Goal: Task Accomplishment & Management: Manage account settings

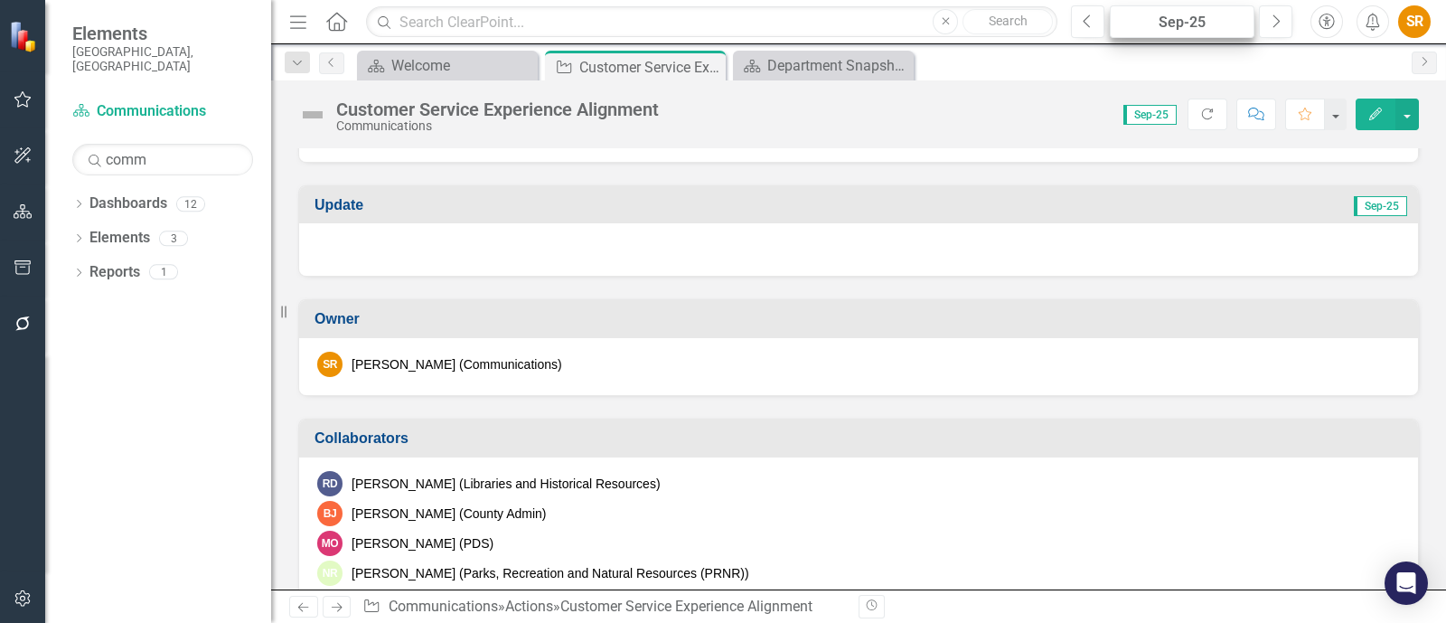
scroll to position [451, 0]
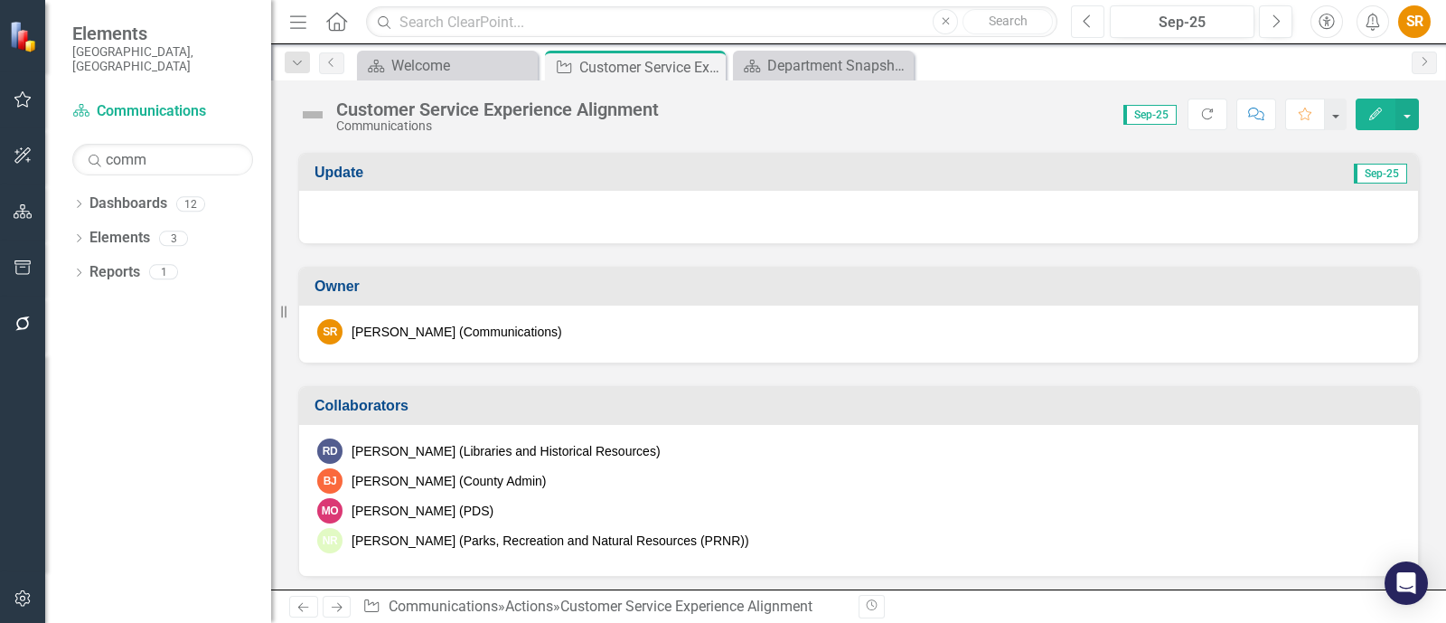
click at [1080, 23] on button "Previous" at bounding box center [1087, 21] width 33 height 33
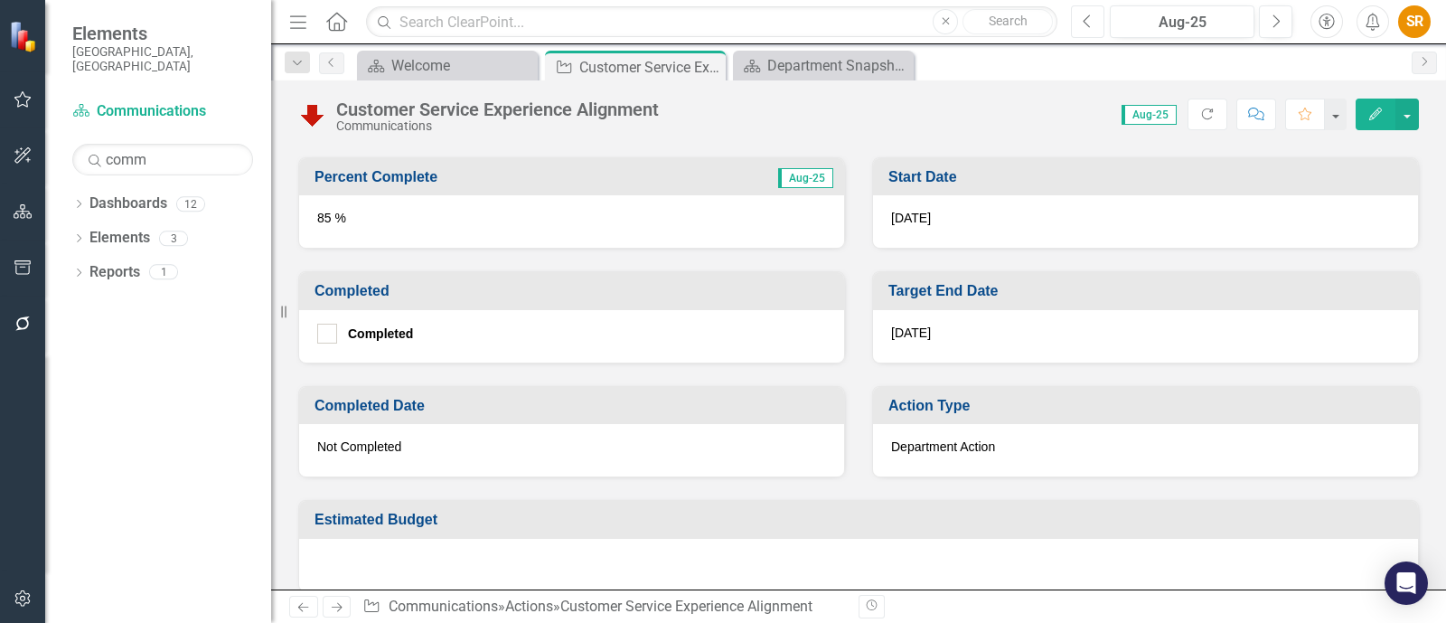
scroll to position [884, 0]
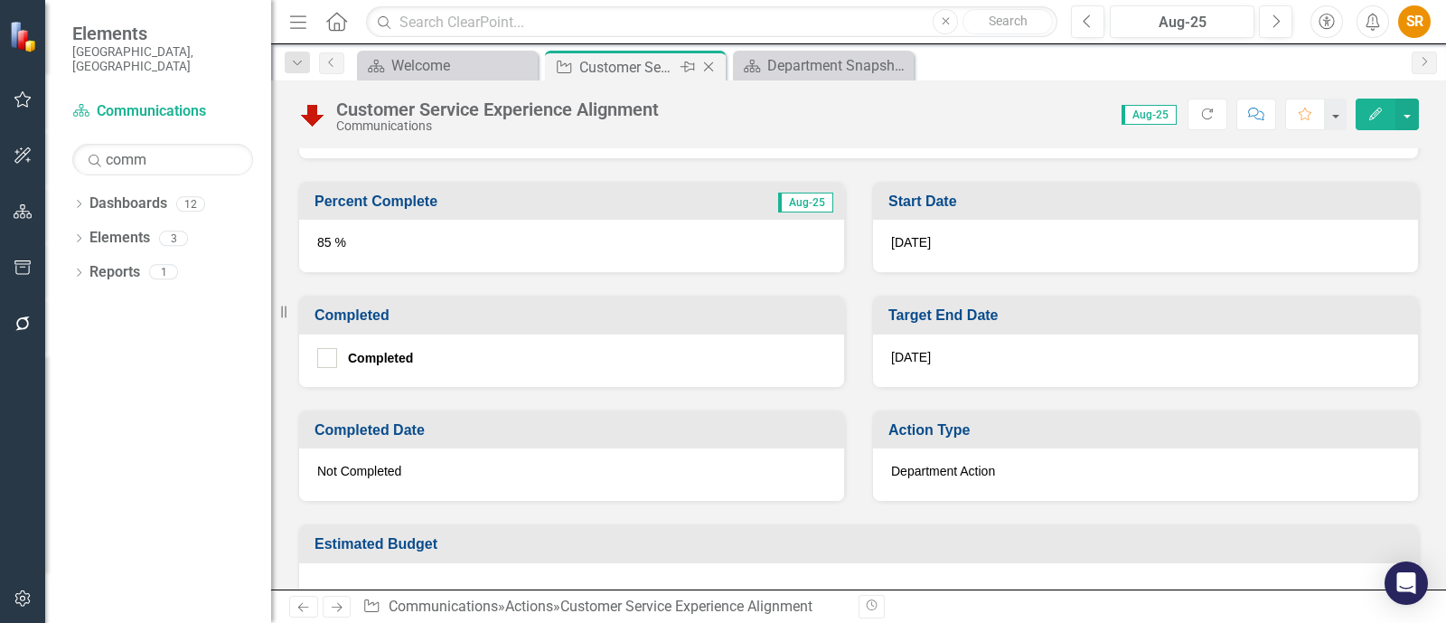
click at [710, 65] on icon "Close" at bounding box center [708, 67] width 18 height 14
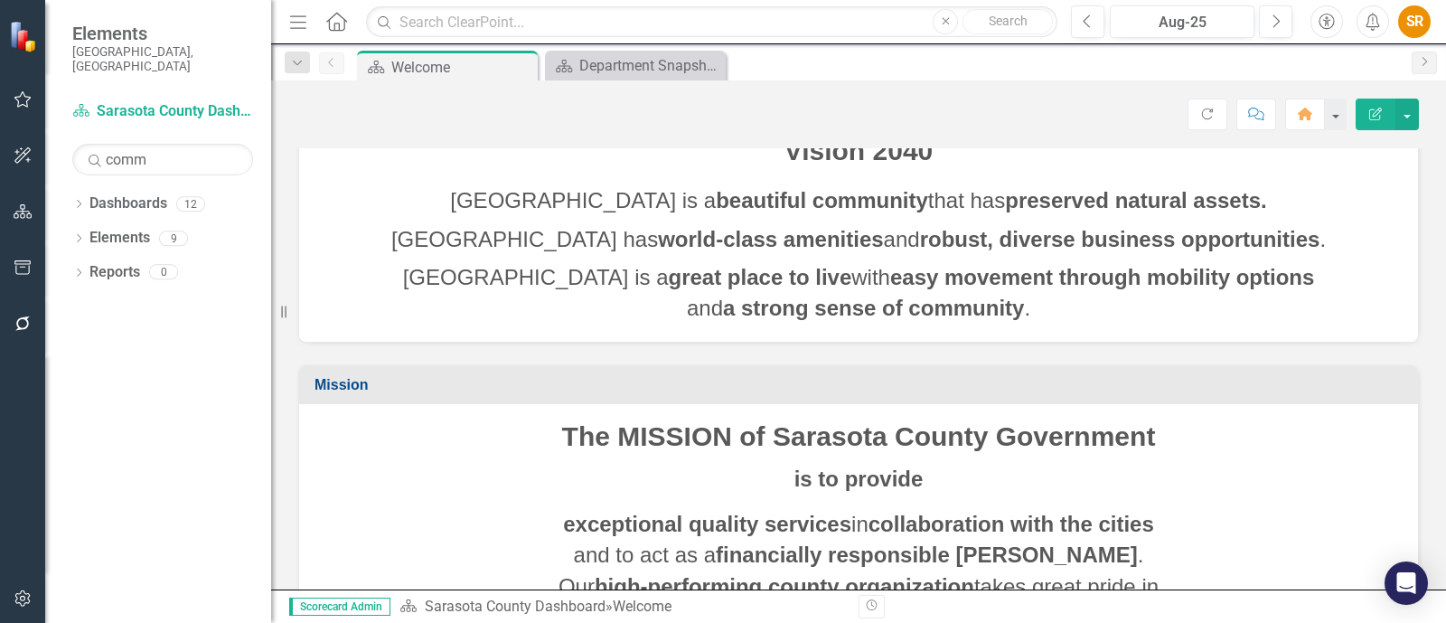
scroll to position [206, 0]
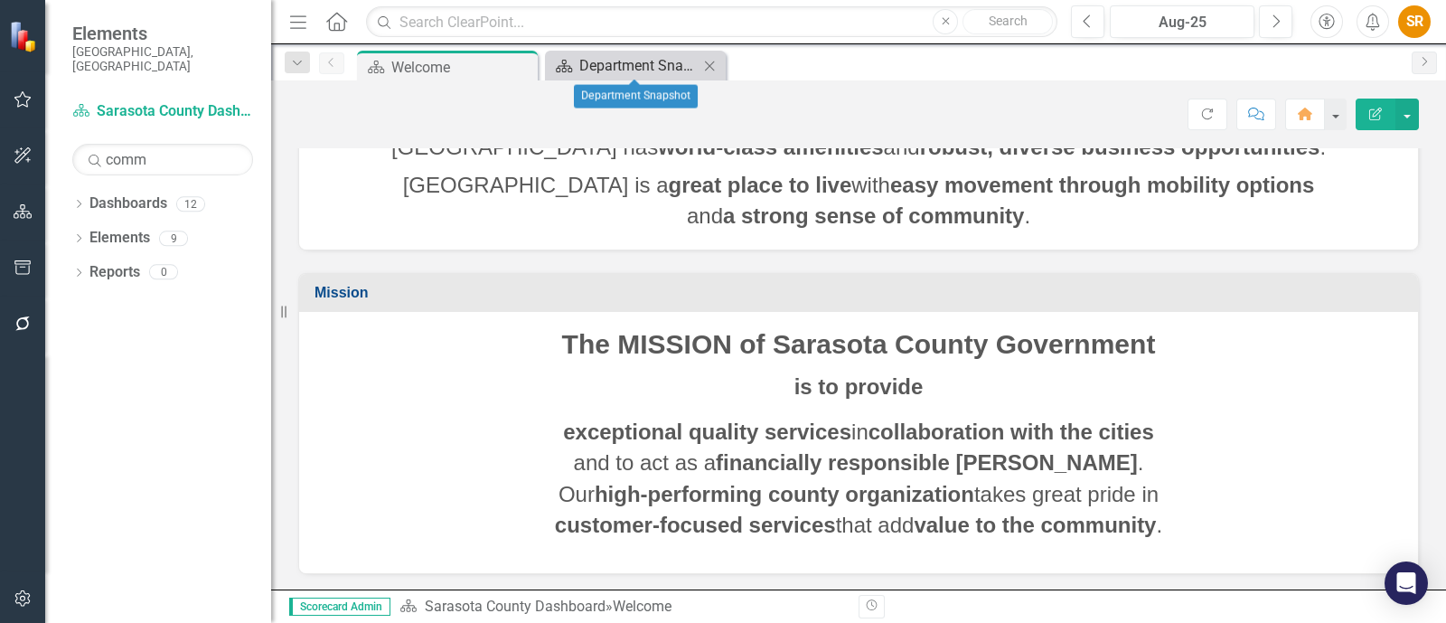
click at [642, 67] on div "Department Snapshot" at bounding box center [638, 65] width 119 height 23
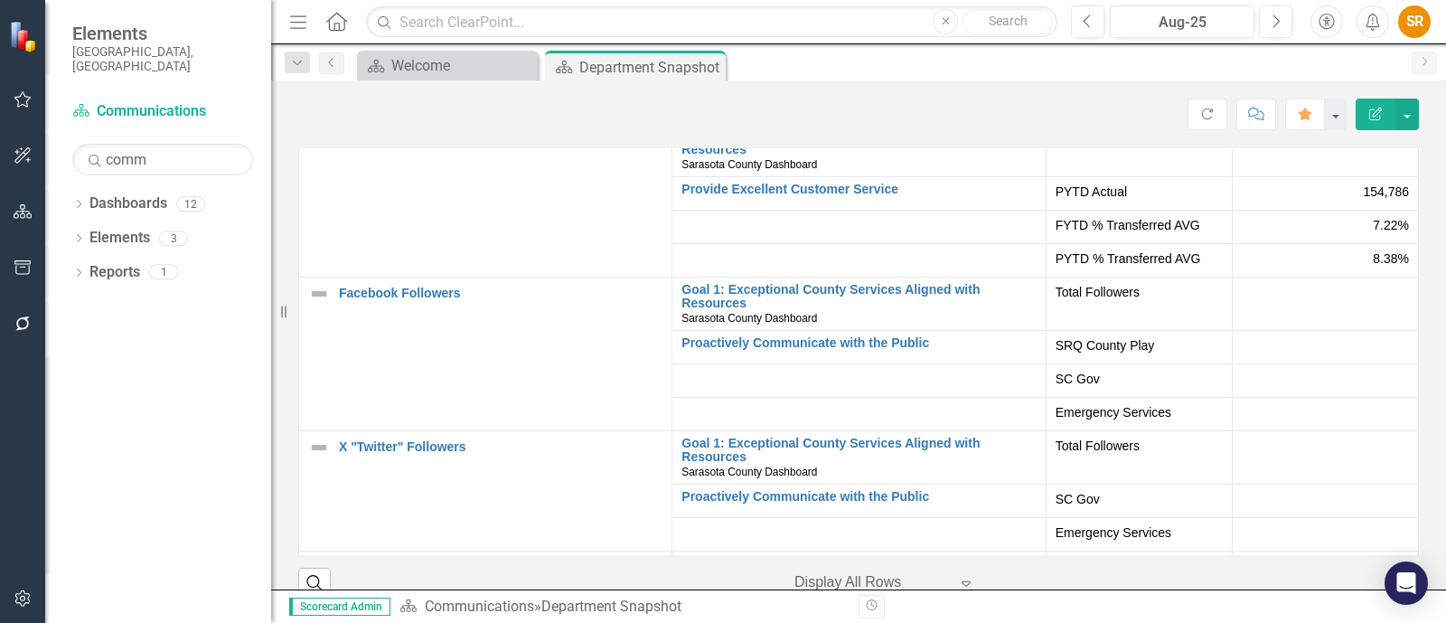
scroll to position [3536, 0]
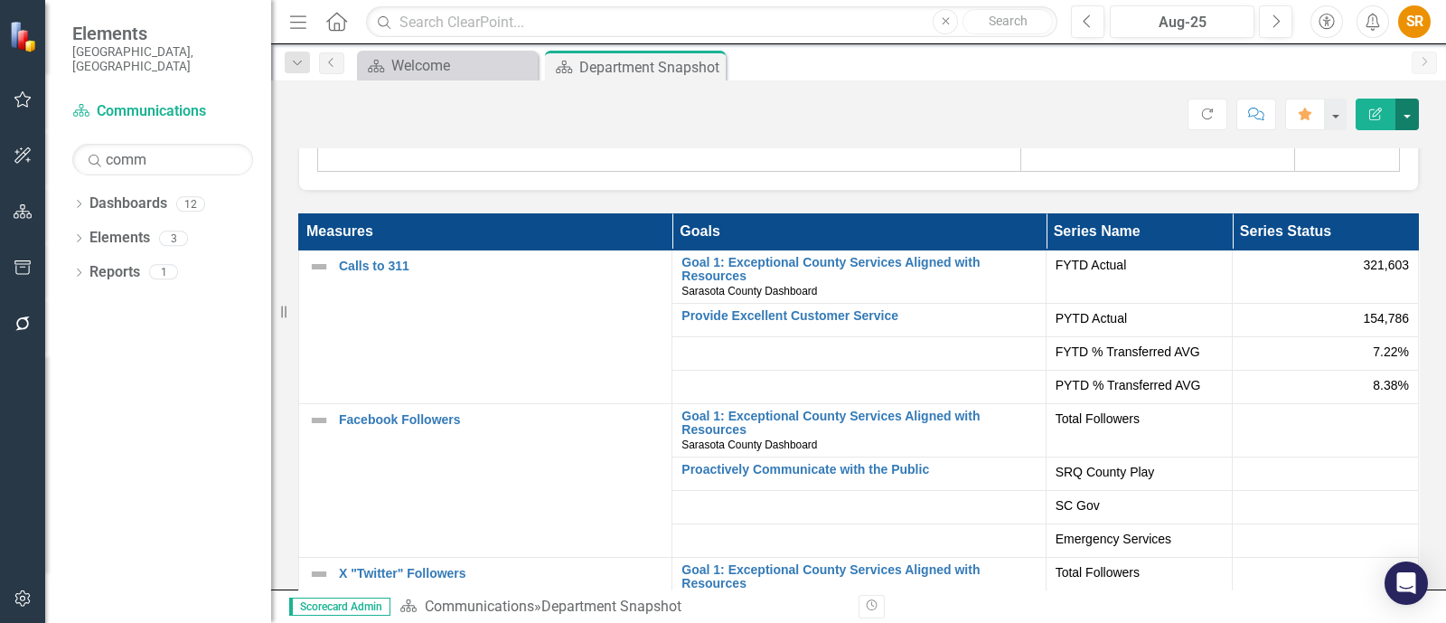
click at [1410, 112] on button "button" at bounding box center [1406, 115] width 23 height 32
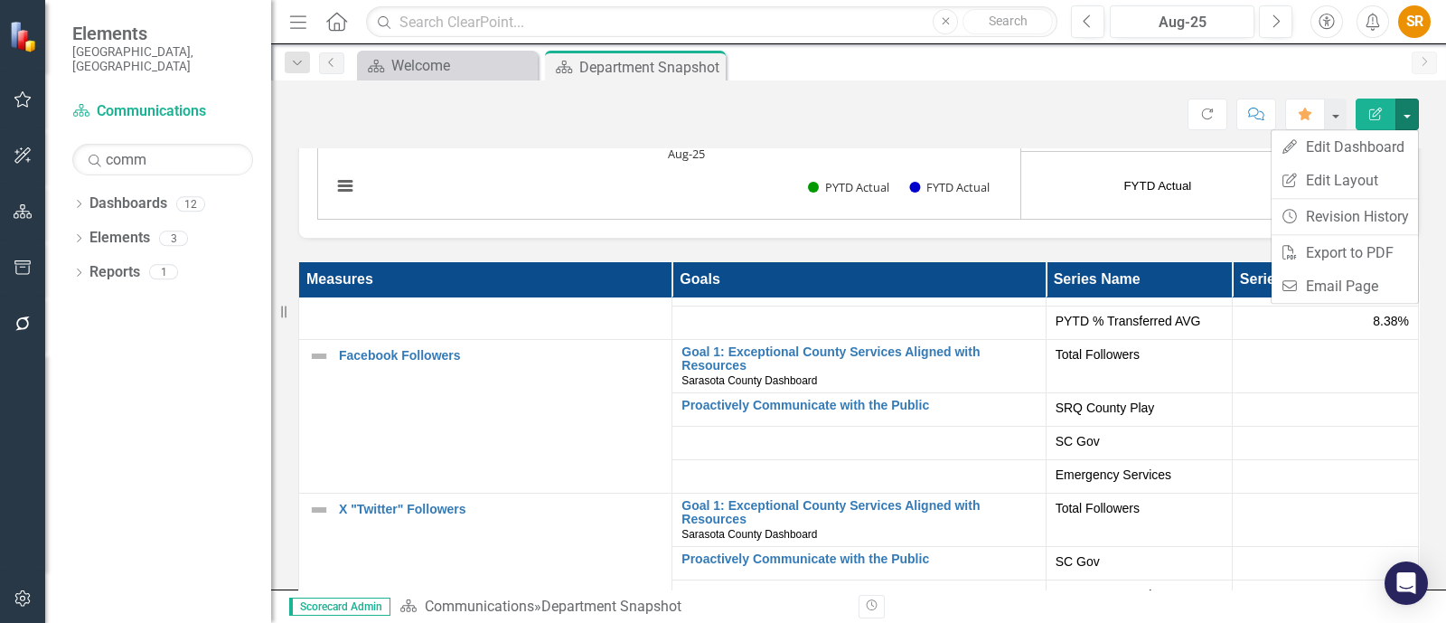
scroll to position [0, 0]
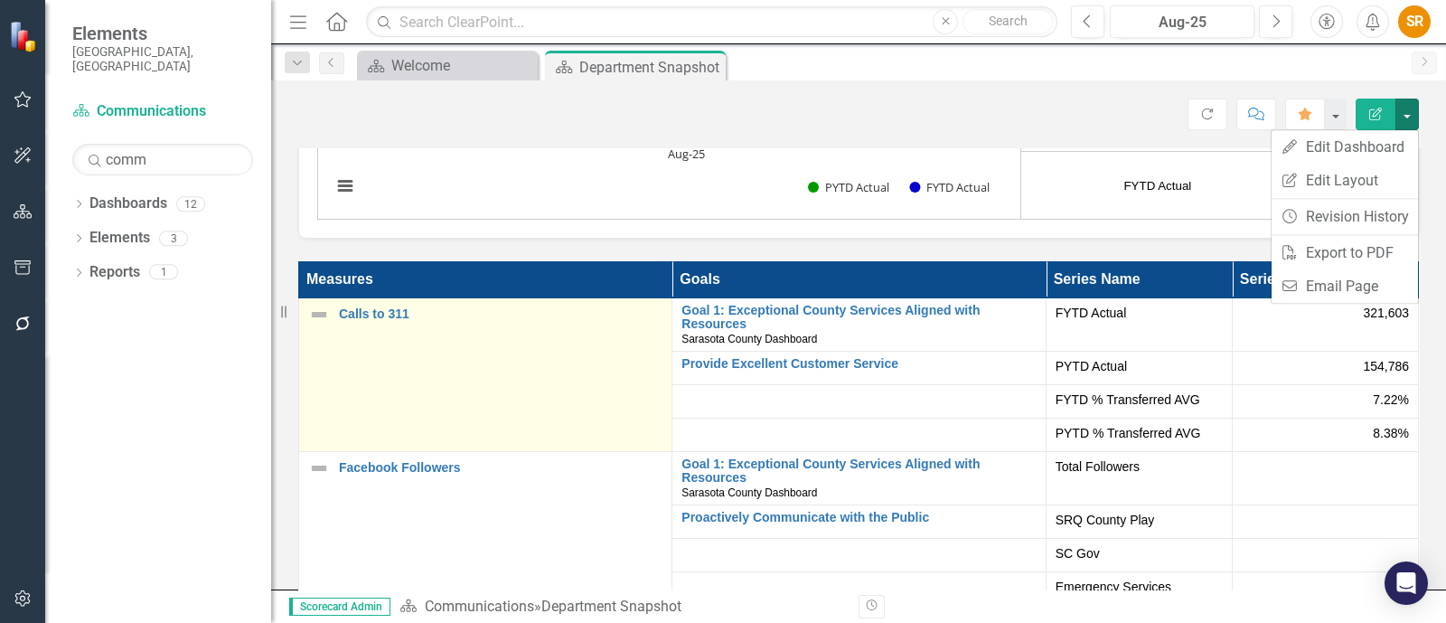
click at [605, 386] on td "Calls to 311 Edit Edit Measure Link Open Element" at bounding box center [485, 374] width 373 height 154
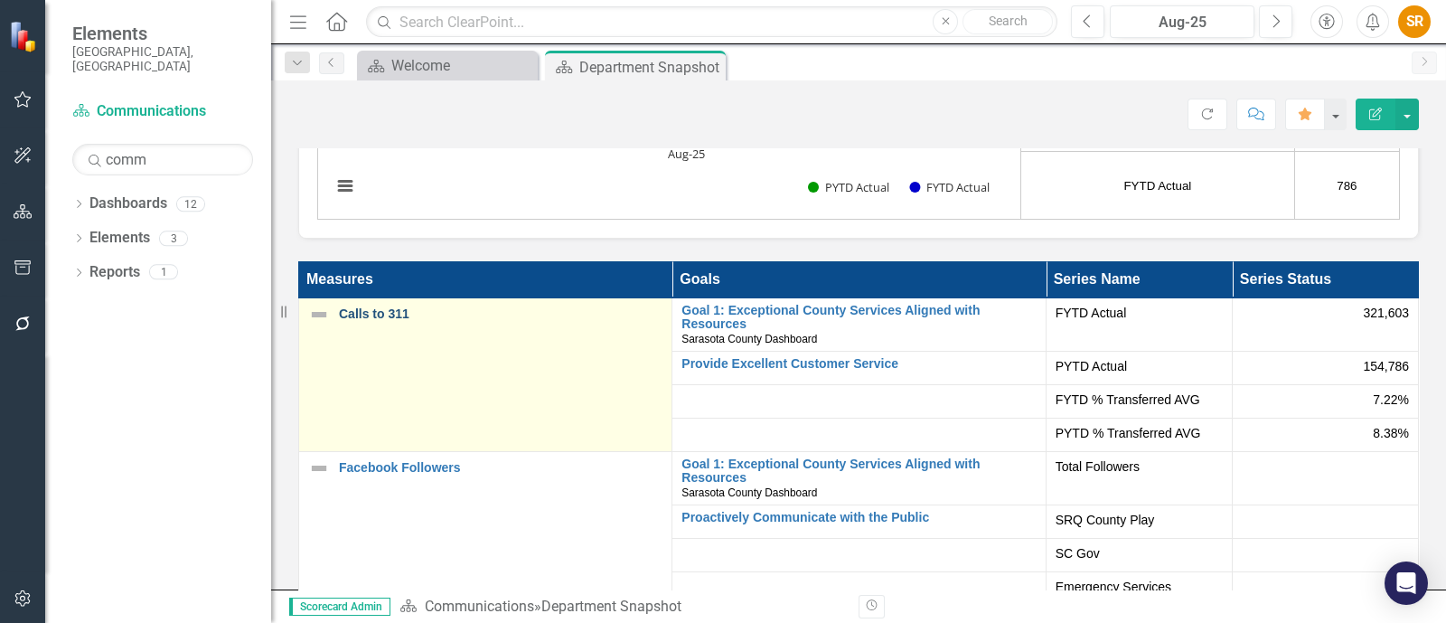
click at [381, 319] on link "Calls to 311" at bounding box center [501, 314] width 324 height 14
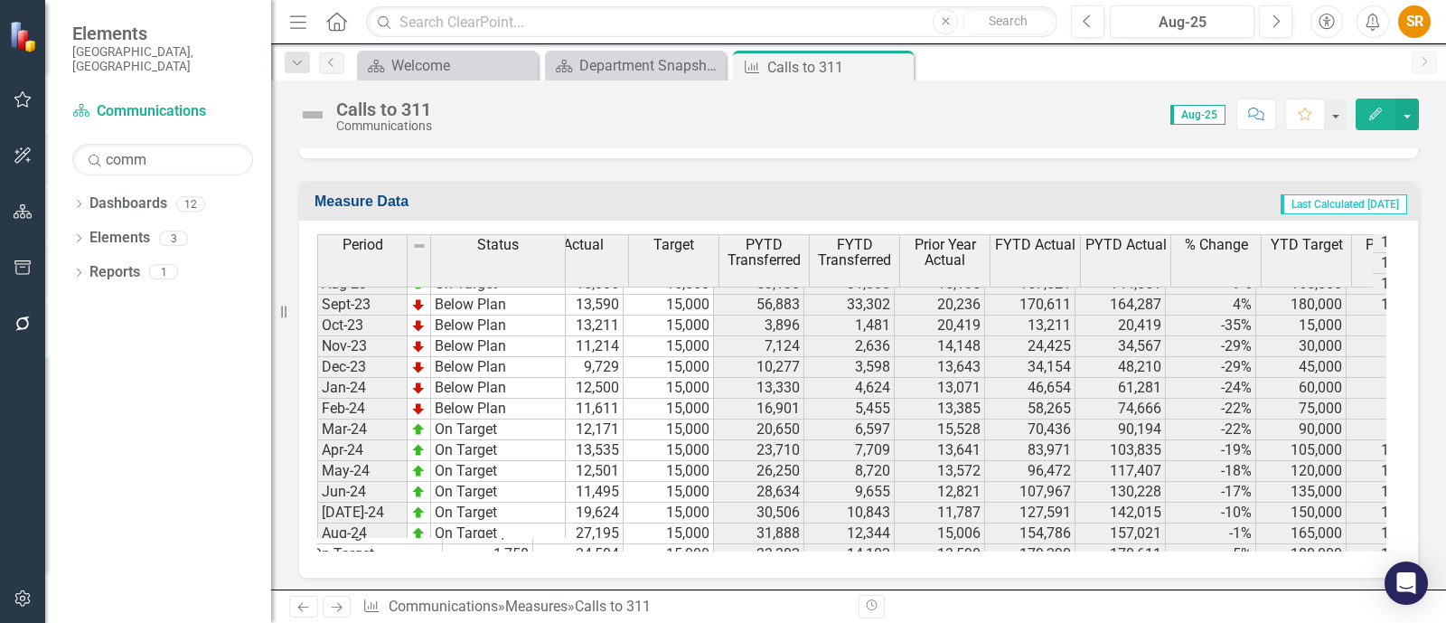
scroll to position [0, 123]
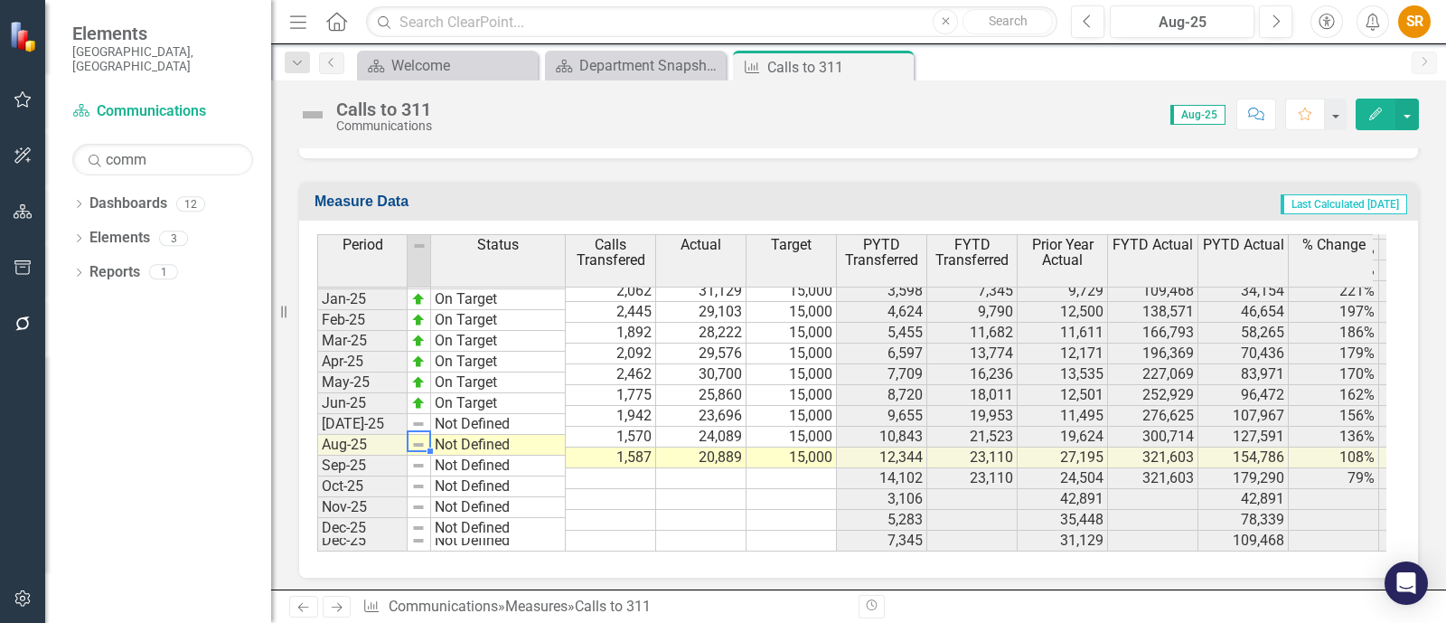
click at [416, 437] on img at bounding box center [418, 444] width 14 height 14
click at [420, 437] on img at bounding box center [418, 444] width 14 height 14
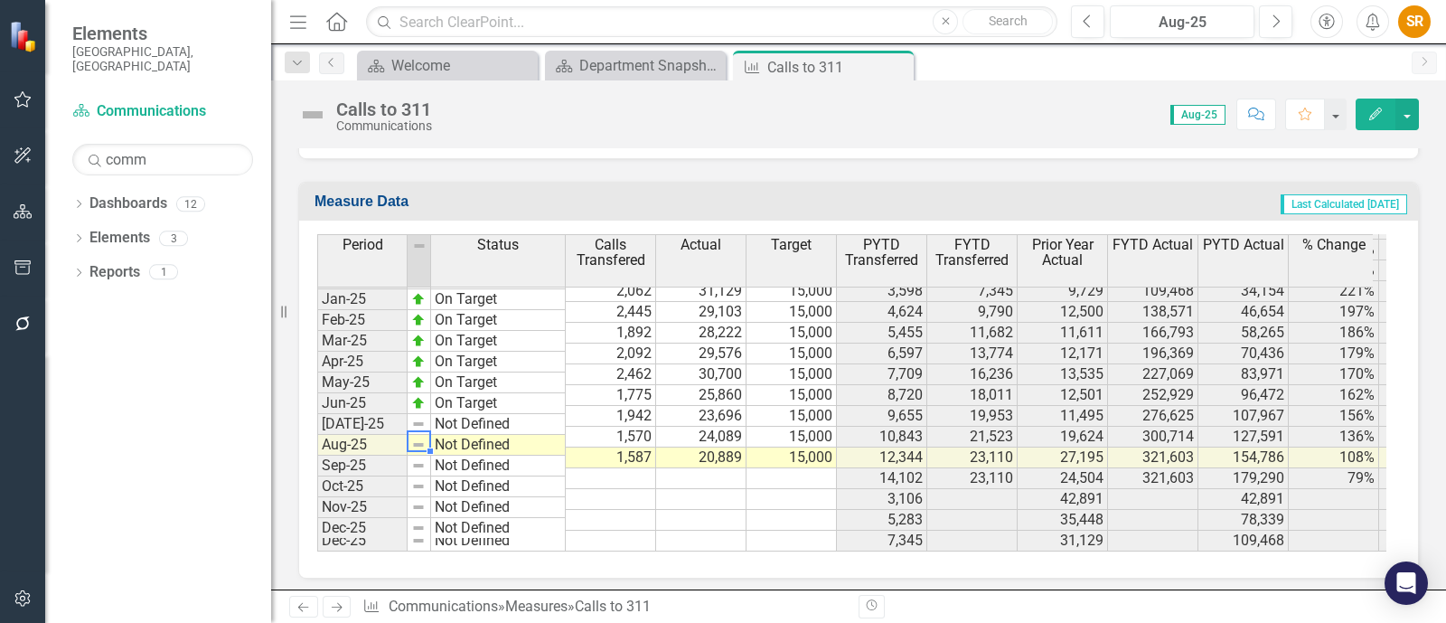
click at [419, 437] on img at bounding box center [418, 444] width 14 height 14
click at [423, 396] on img at bounding box center [418, 403] width 14 height 14
click at [1370, 110] on icon "Edit" at bounding box center [1375, 114] width 16 height 13
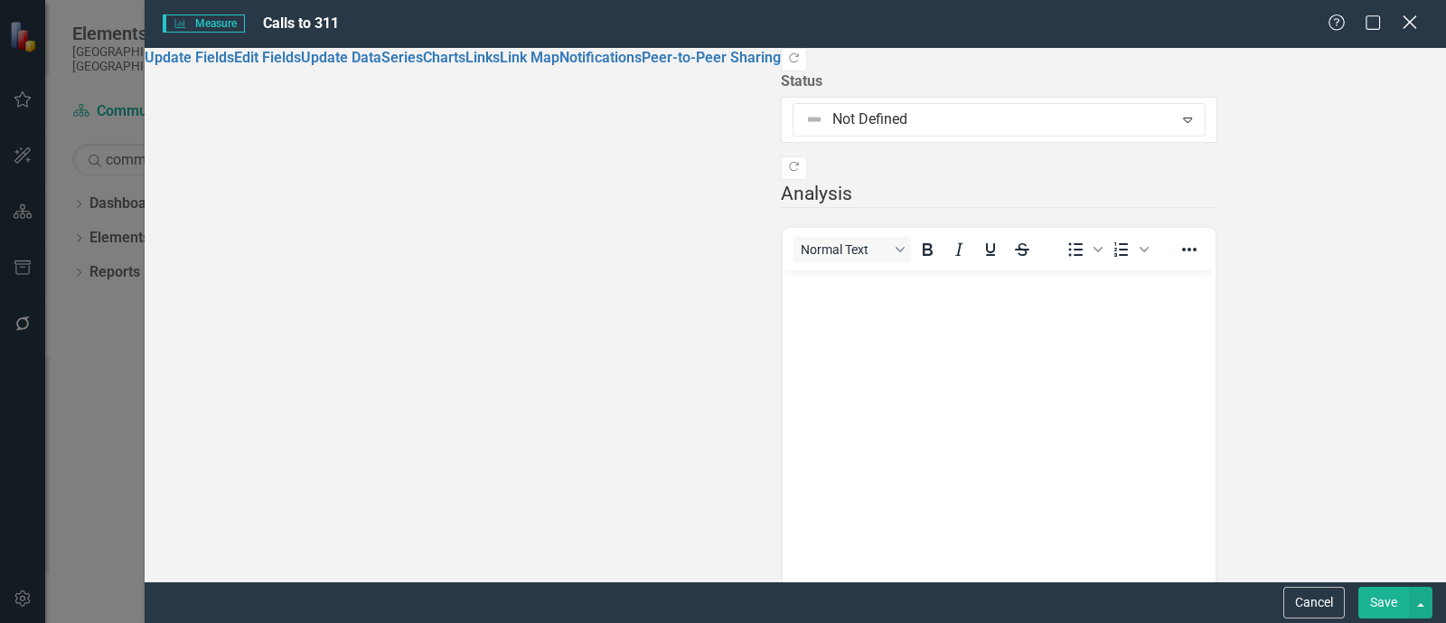
click at [1411, 21] on icon at bounding box center [1410, 22] width 14 height 14
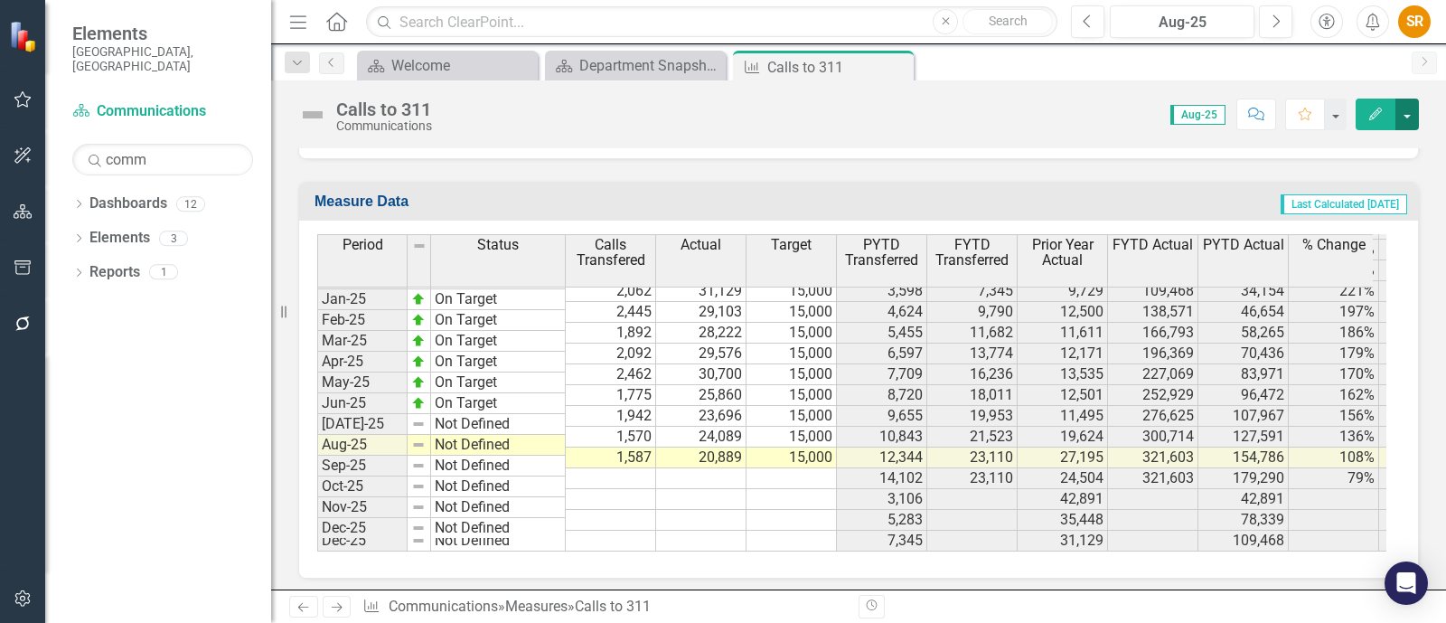
click at [1407, 116] on button "button" at bounding box center [1406, 115] width 23 height 32
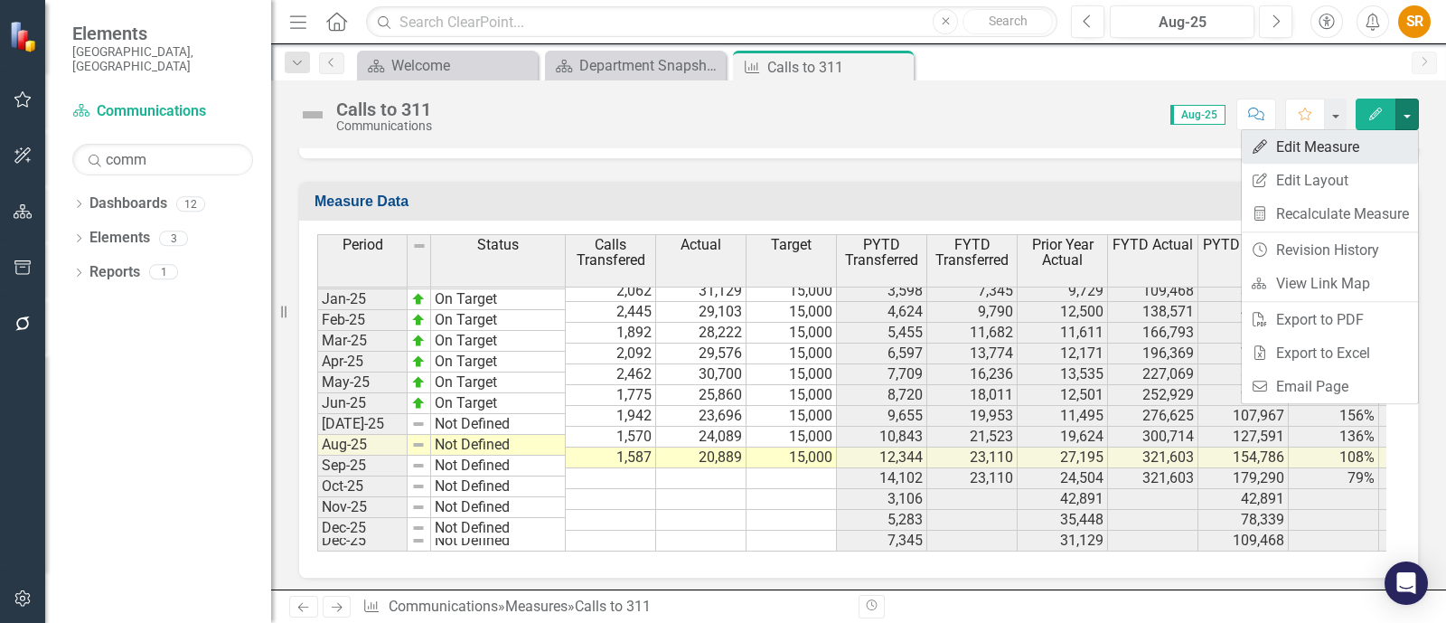
click at [1347, 148] on link "Edit Edit Measure" at bounding box center [1330, 146] width 176 height 33
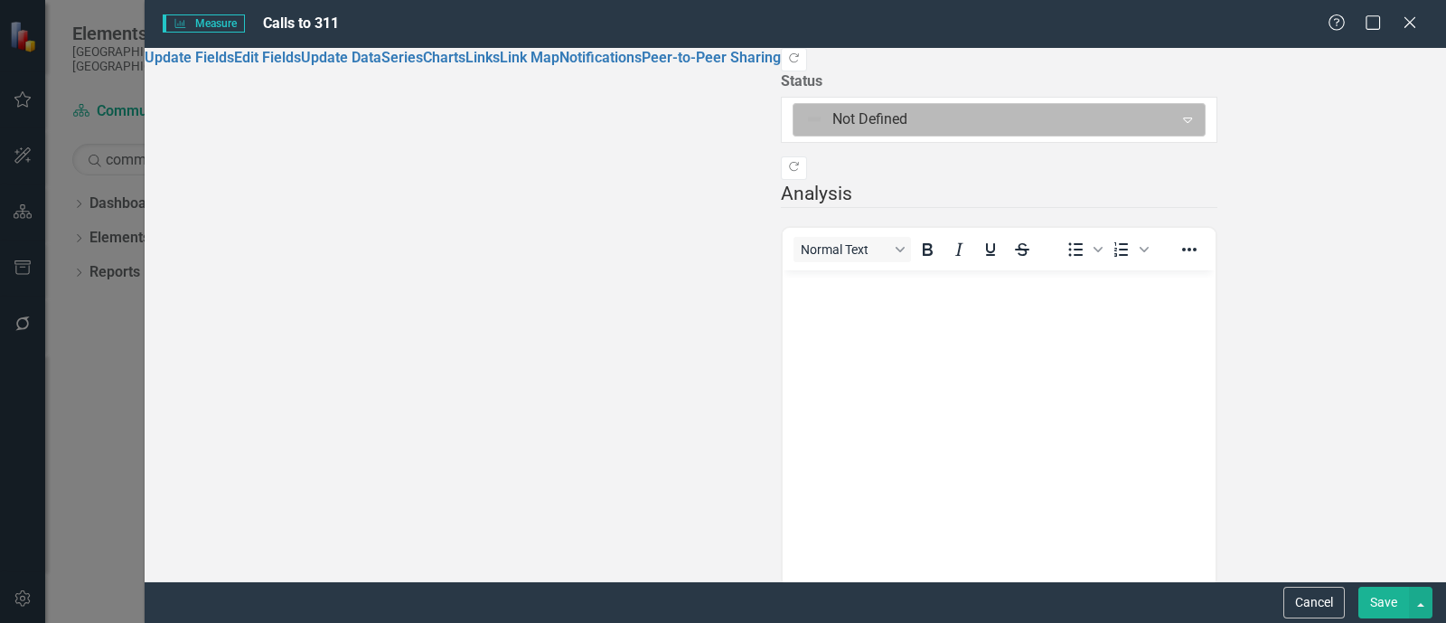
click at [805, 108] on div at bounding box center [983, 120] width 357 height 24
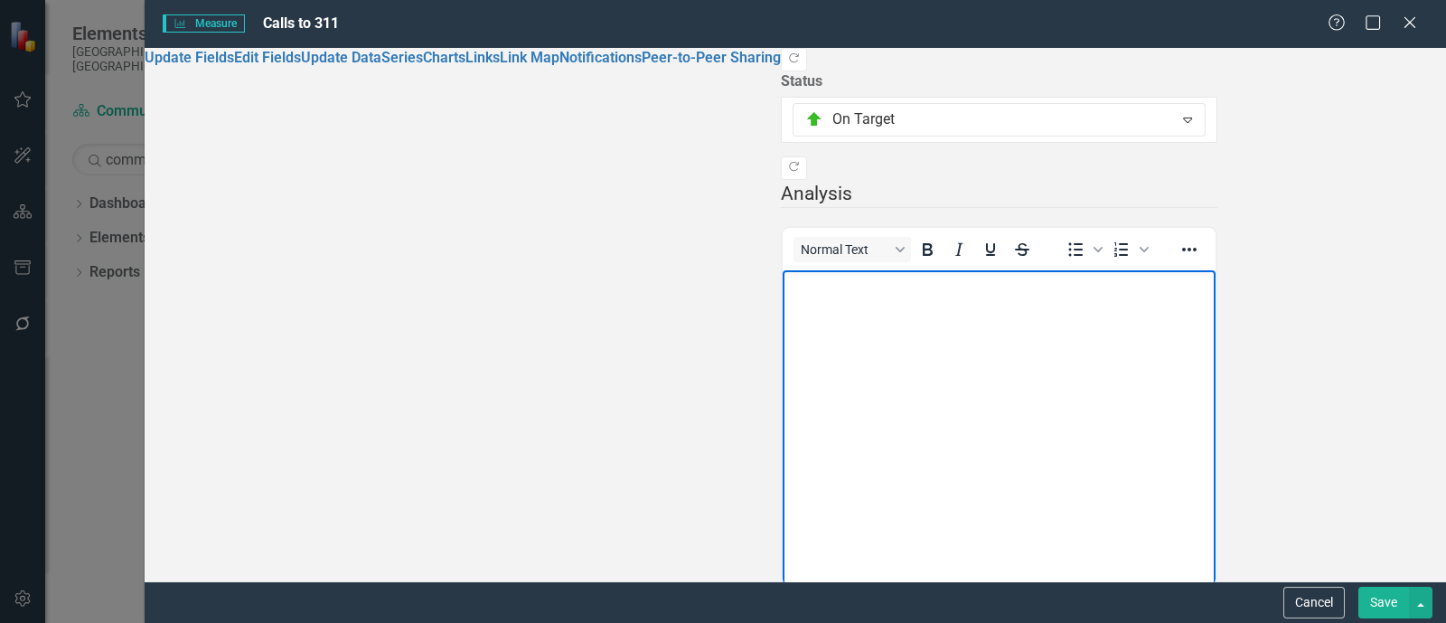
click at [1215, 361] on body "Rich Text Area. Press ALT-0 for help." at bounding box center [999, 404] width 433 height 271
click at [1388, 598] on button "Save" at bounding box center [1383, 603] width 51 height 32
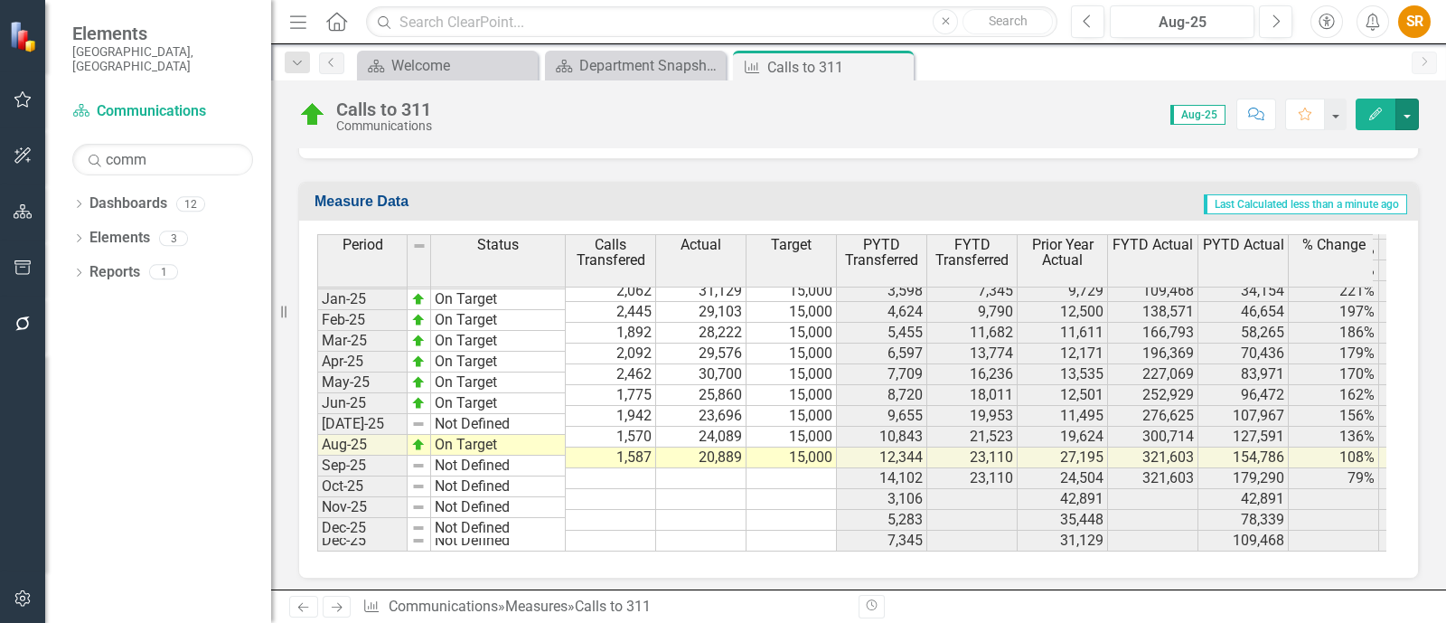
scroll to position [2580, 0]
click at [900, 67] on icon "Close" at bounding box center [896, 67] width 18 height 14
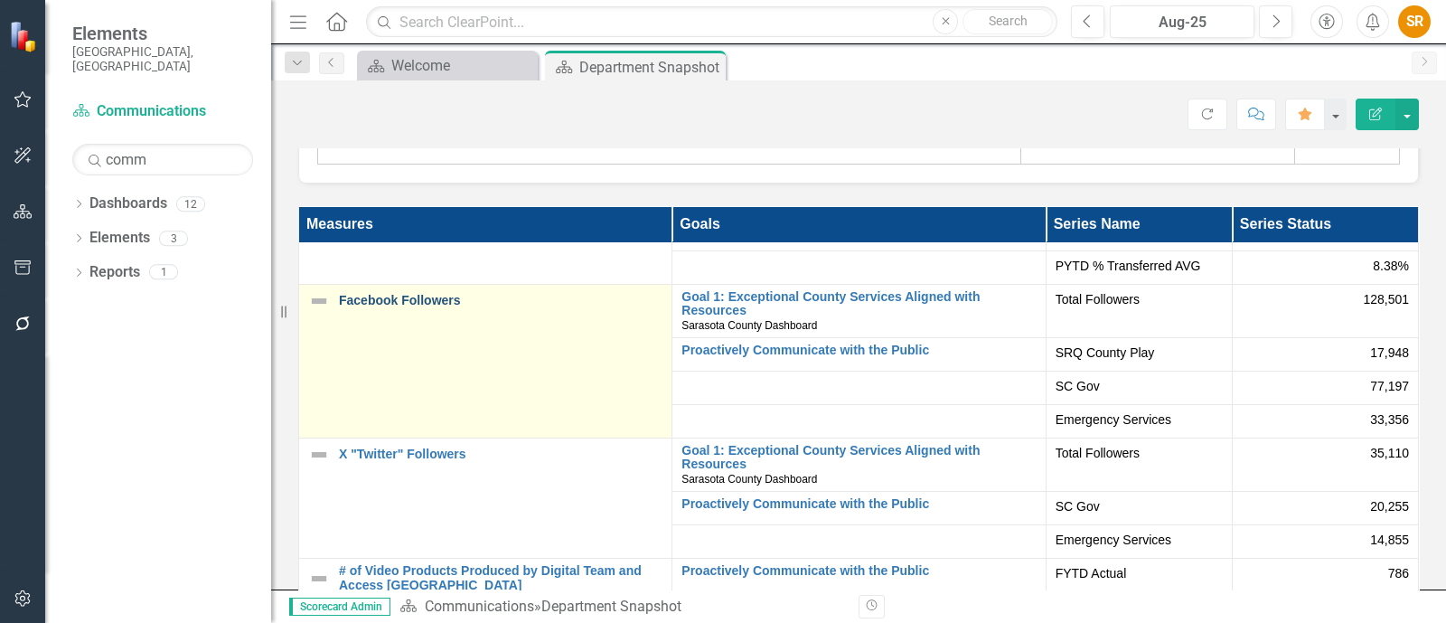
click at [402, 305] on link "Facebook Followers" at bounding box center [501, 301] width 324 height 14
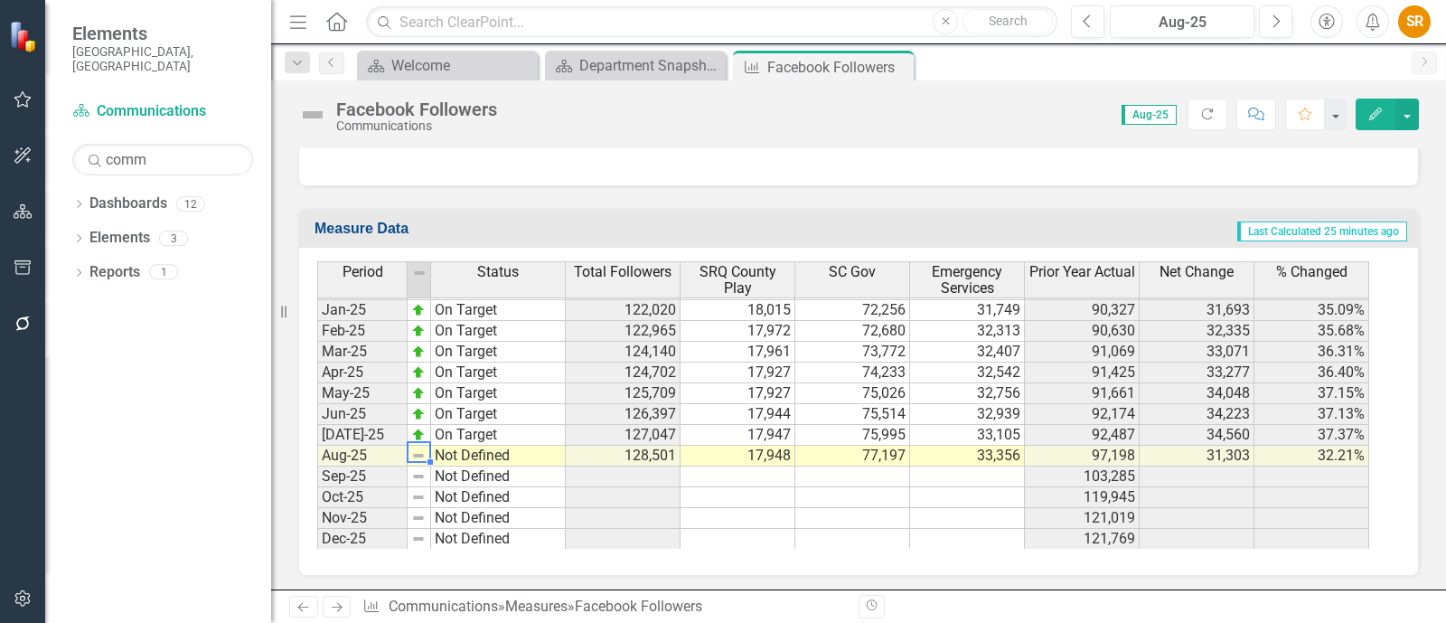
click at [412, 448] on img at bounding box center [418, 455] width 14 height 14
drag, startPoint x: 307, startPoint y: 110, endPoint x: 321, endPoint y: 114, distance: 14.0
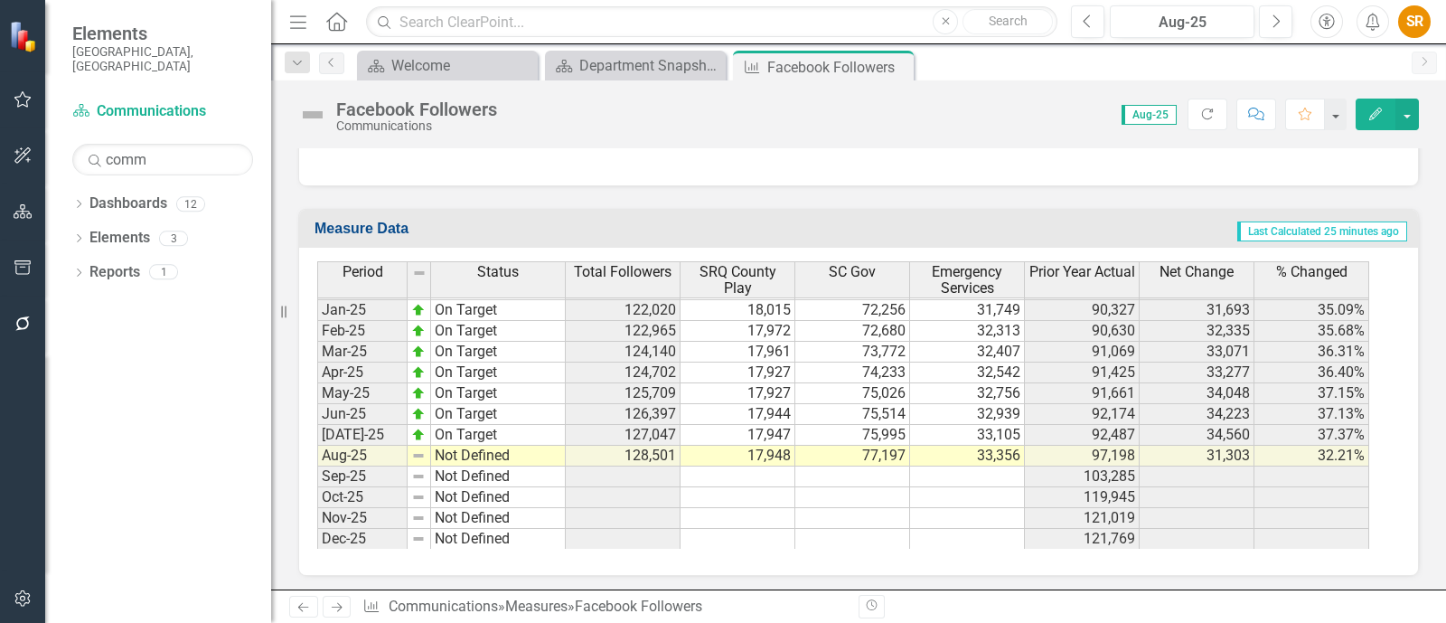
click at [308, 109] on img at bounding box center [312, 114] width 29 height 29
click at [1362, 109] on button "Edit" at bounding box center [1376, 115] width 40 height 32
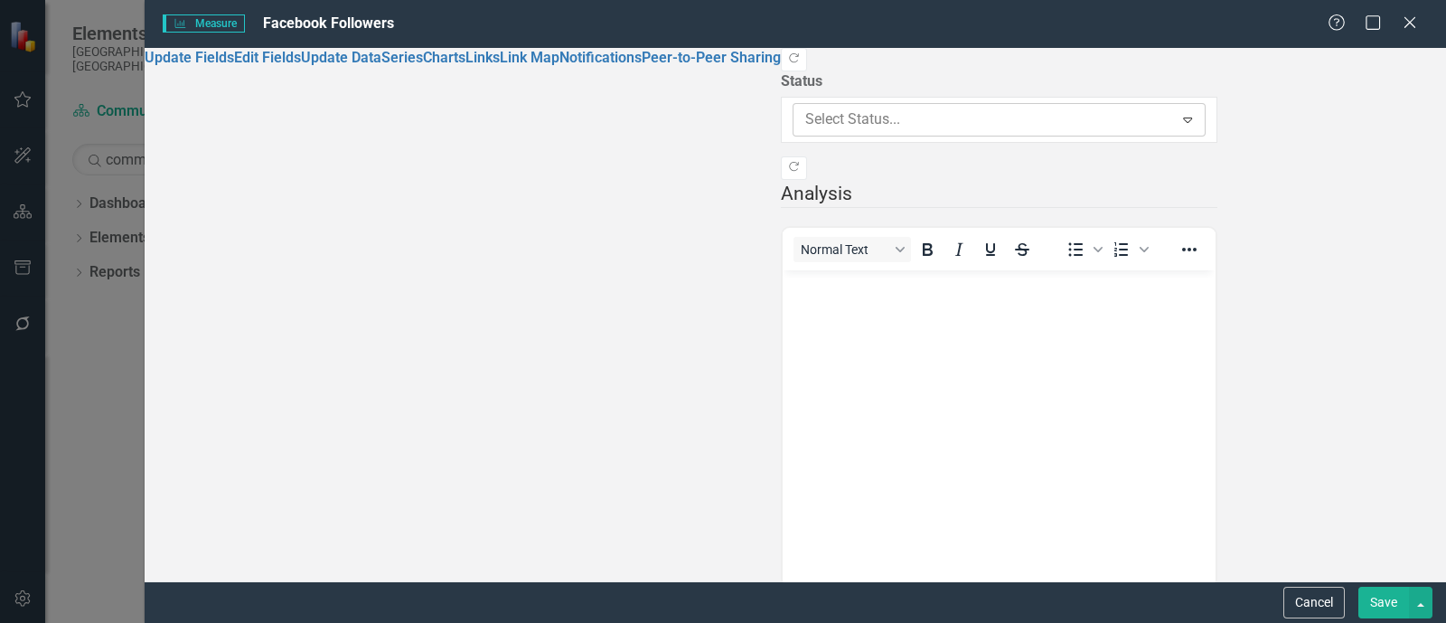
click at [805, 108] on div at bounding box center [983, 120] width 357 height 24
click at [1393, 605] on button "Save" at bounding box center [1383, 603] width 51 height 32
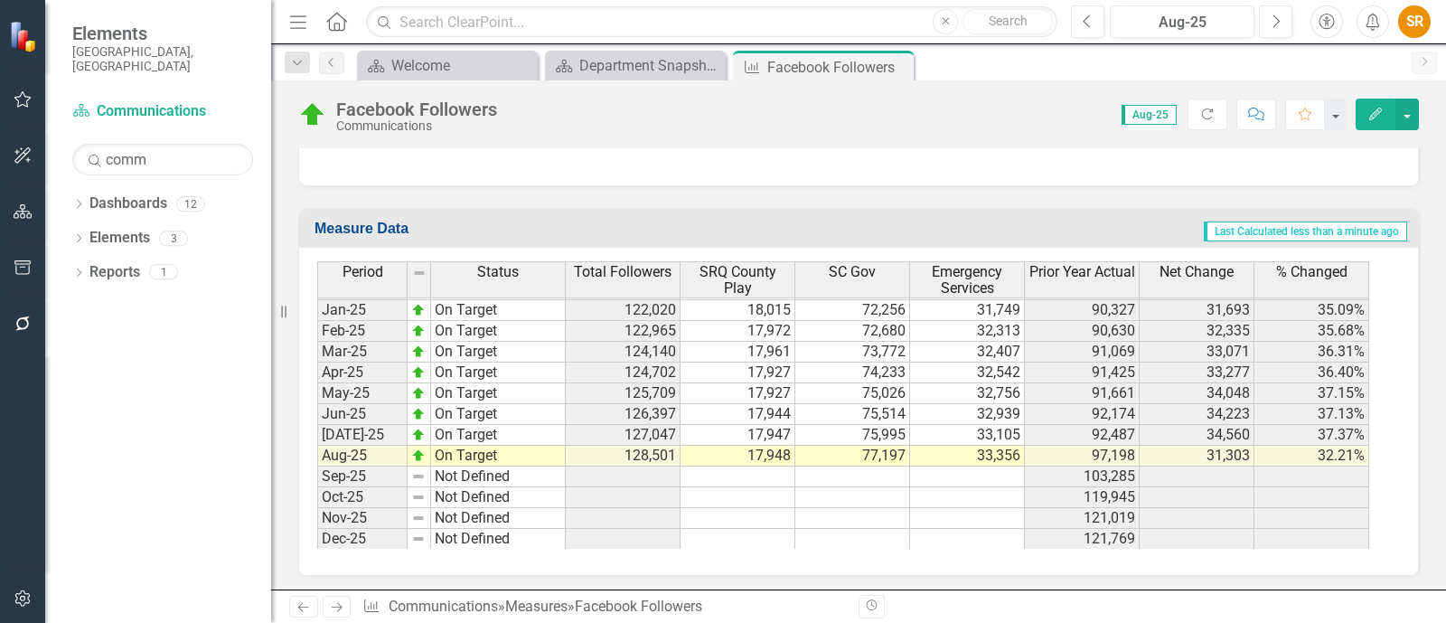
click at [516, 449] on td "On Target" at bounding box center [498, 456] width 135 height 21
click at [540, 446] on td "On Target" at bounding box center [498, 456] width 135 height 21
type textarea "On Target"
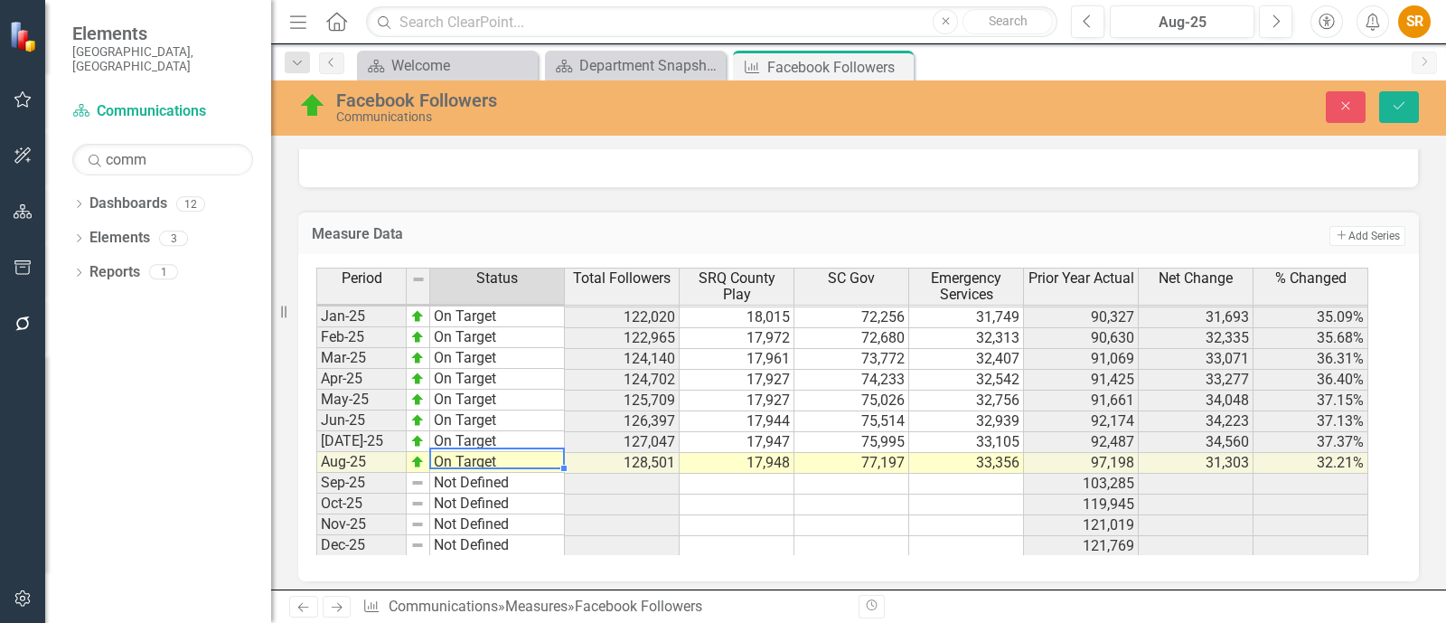
click at [420, 456] on img at bounding box center [417, 462] width 14 height 14
click at [411, 455] on img at bounding box center [417, 462] width 14 height 14
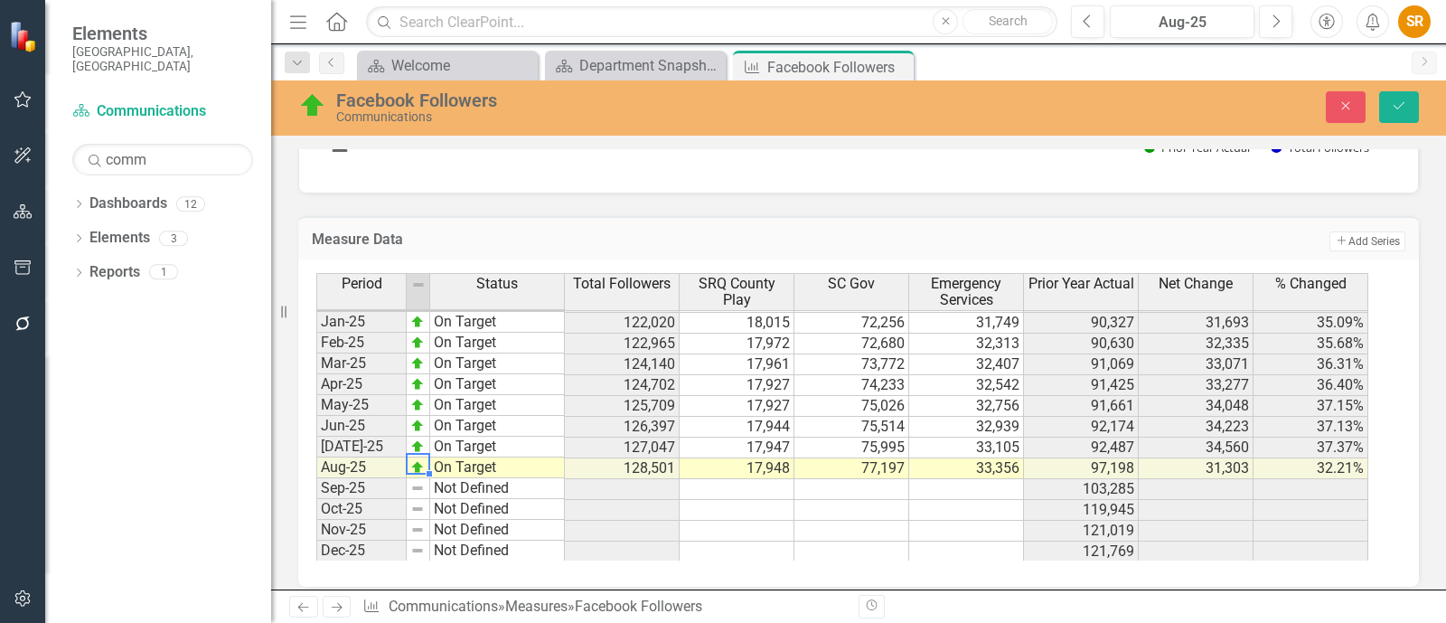
scroll to position [1003, 0]
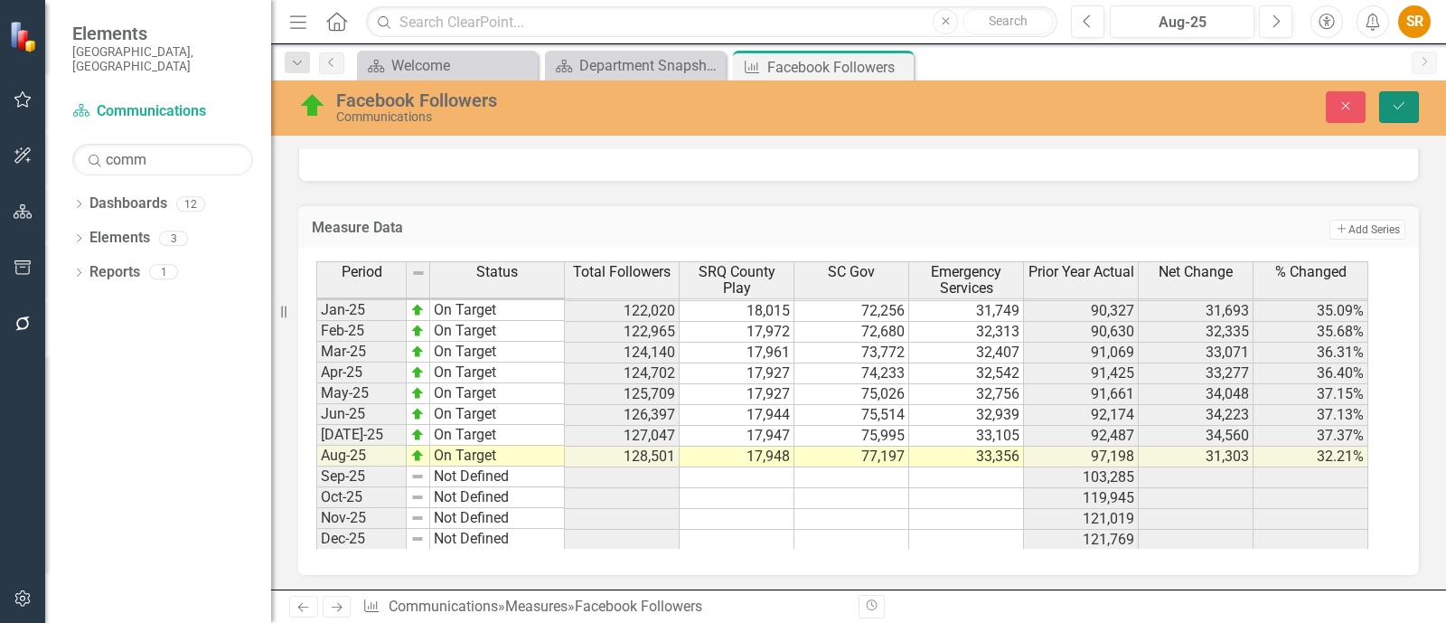
click at [1407, 106] on button "Save" at bounding box center [1399, 107] width 40 height 32
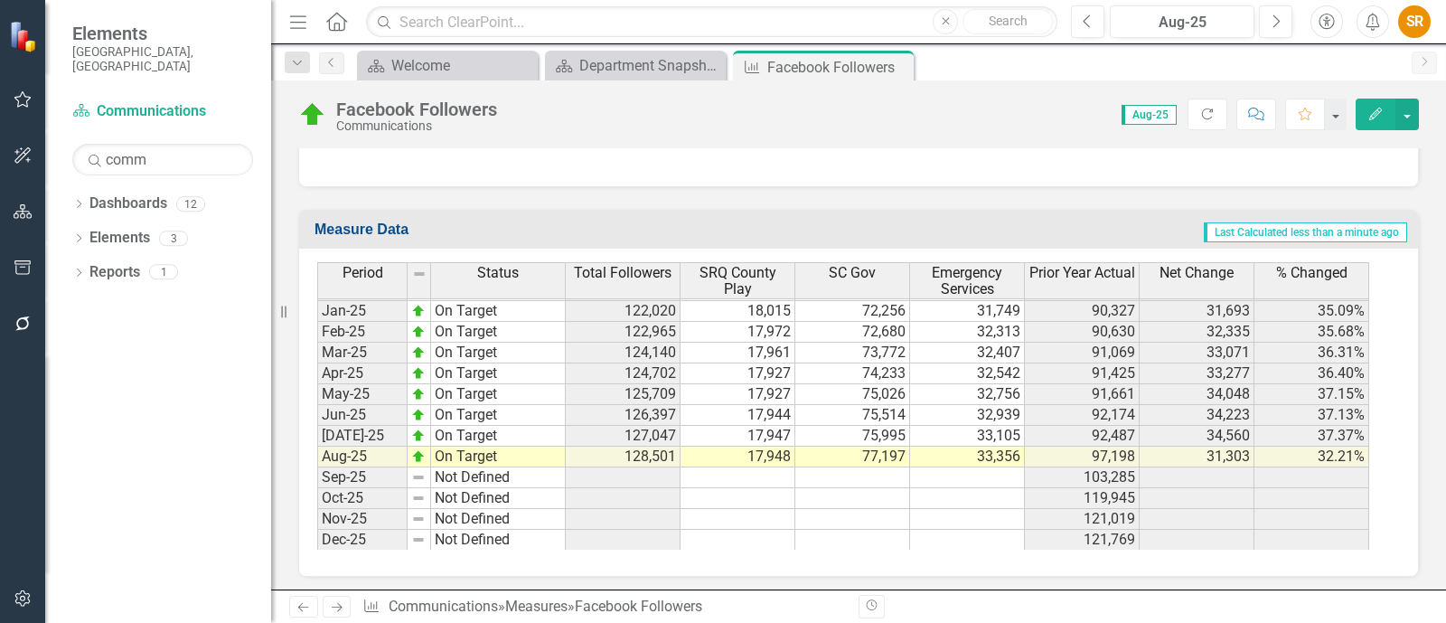
scroll to position [997, 0]
click at [416, 448] on img at bounding box center [418, 455] width 14 height 14
click at [1376, 117] on icon "Edit" at bounding box center [1375, 114] width 16 height 13
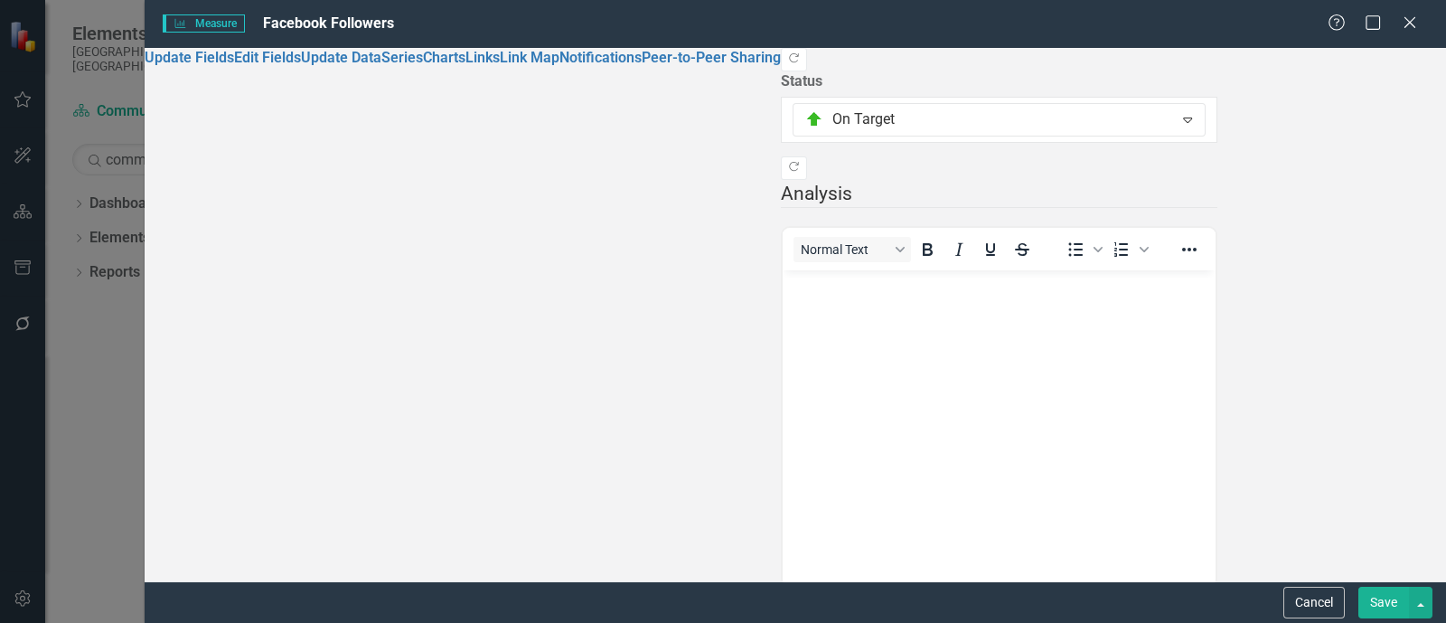
scroll to position [0, 0]
click at [993, 355] on body "Rich Text Area. Press ALT-0 for help." at bounding box center [999, 404] width 433 height 271
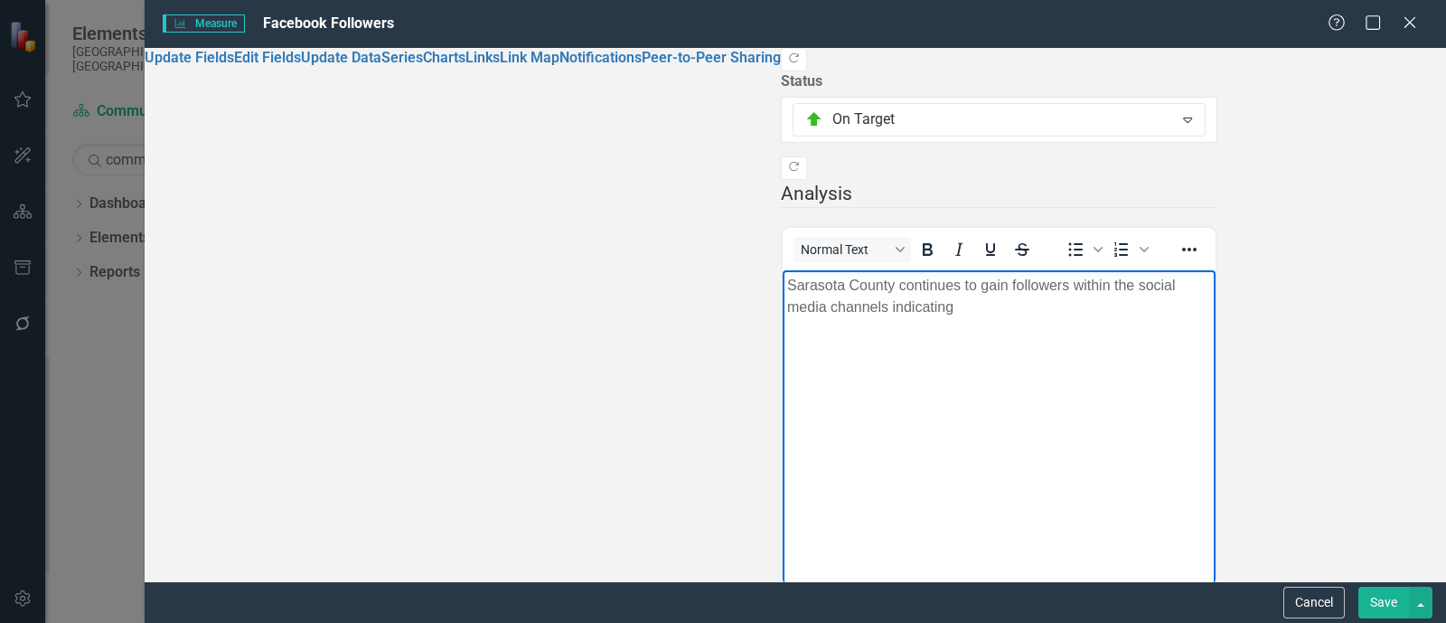
click at [1211, 286] on p "Sarasota County continues to gain followers within the social media channels in…" at bounding box center [999, 295] width 424 height 43
click at [1387, 606] on button "Save" at bounding box center [1383, 603] width 51 height 32
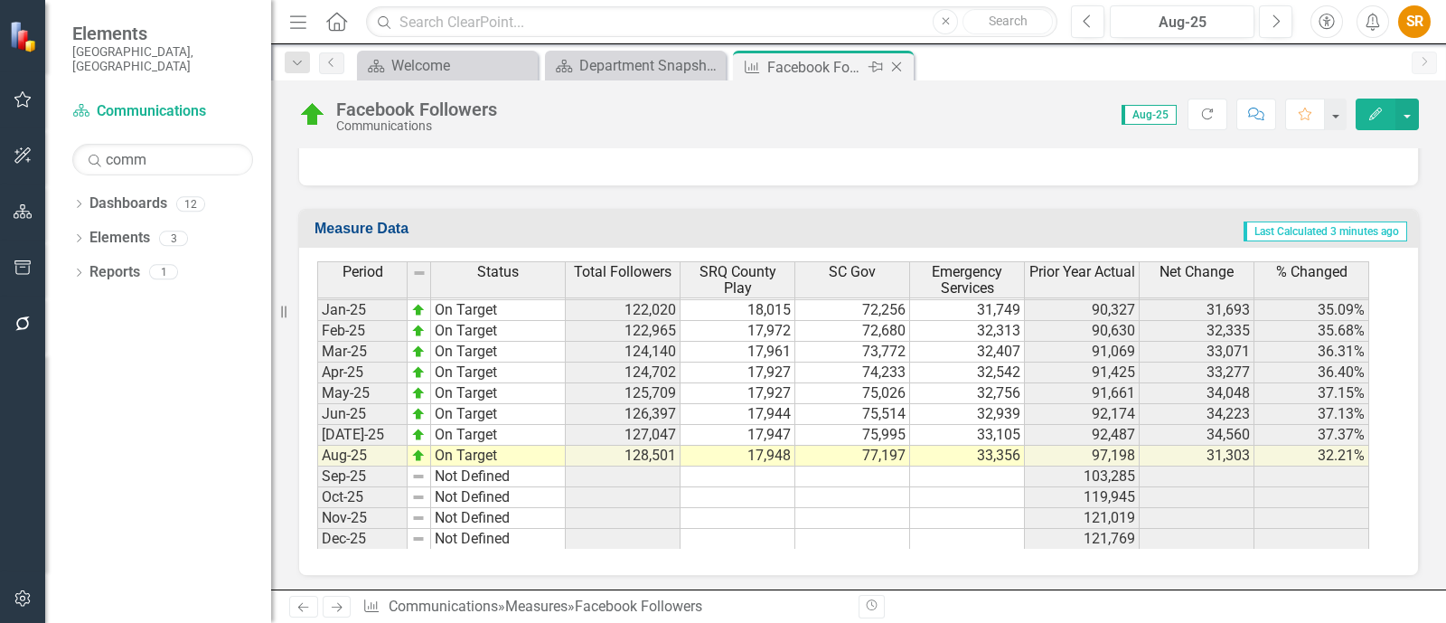
click at [897, 64] on icon "Close" at bounding box center [896, 67] width 18 height 14
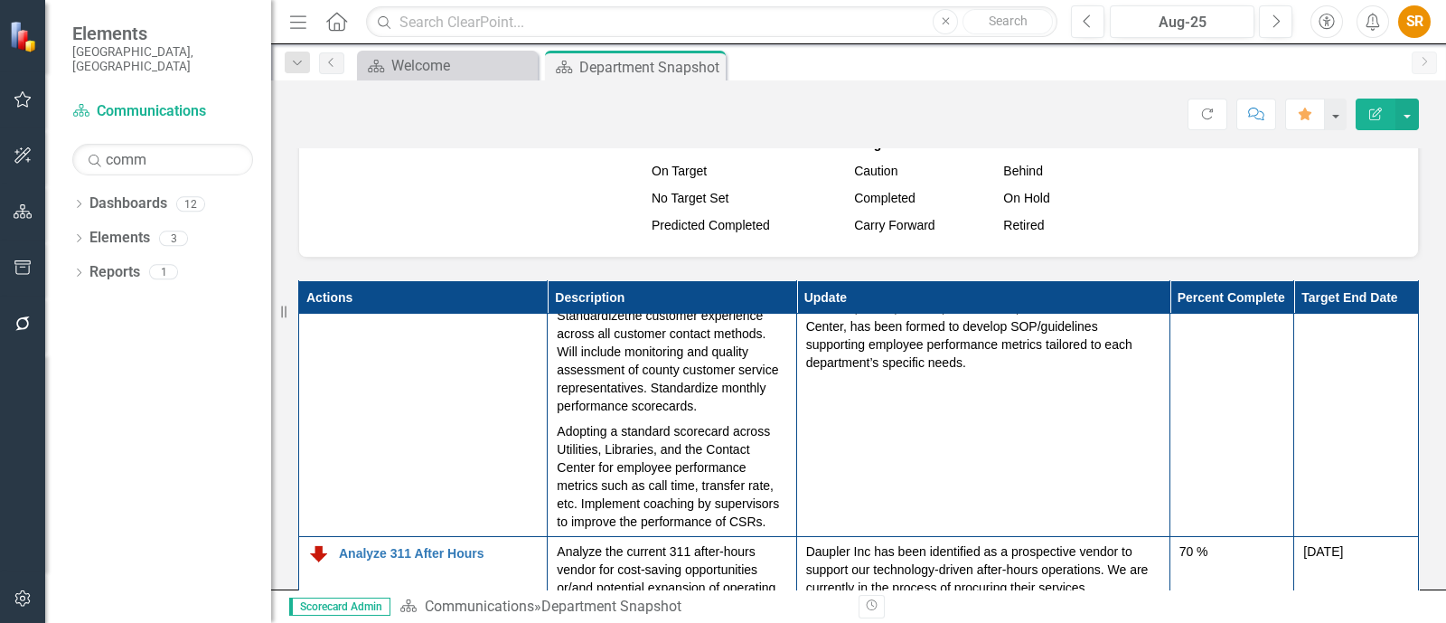
scroll to position [605, 0]
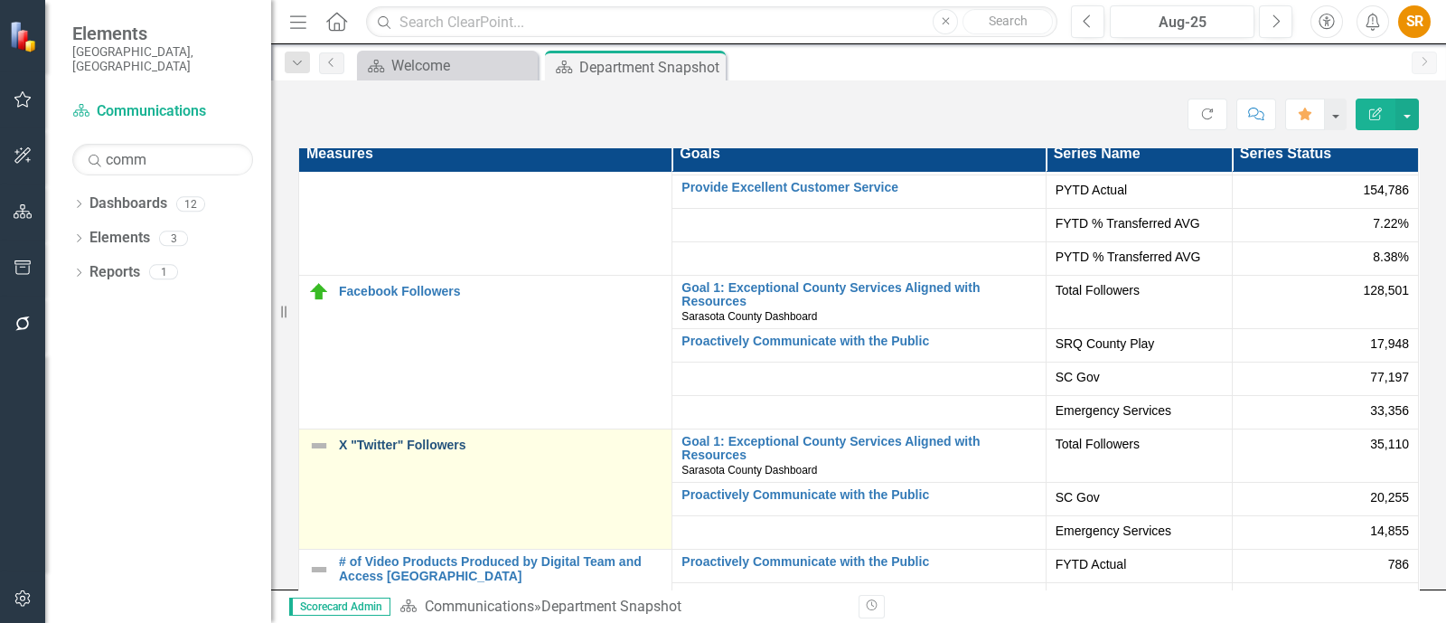
scroll to position [164, 0]
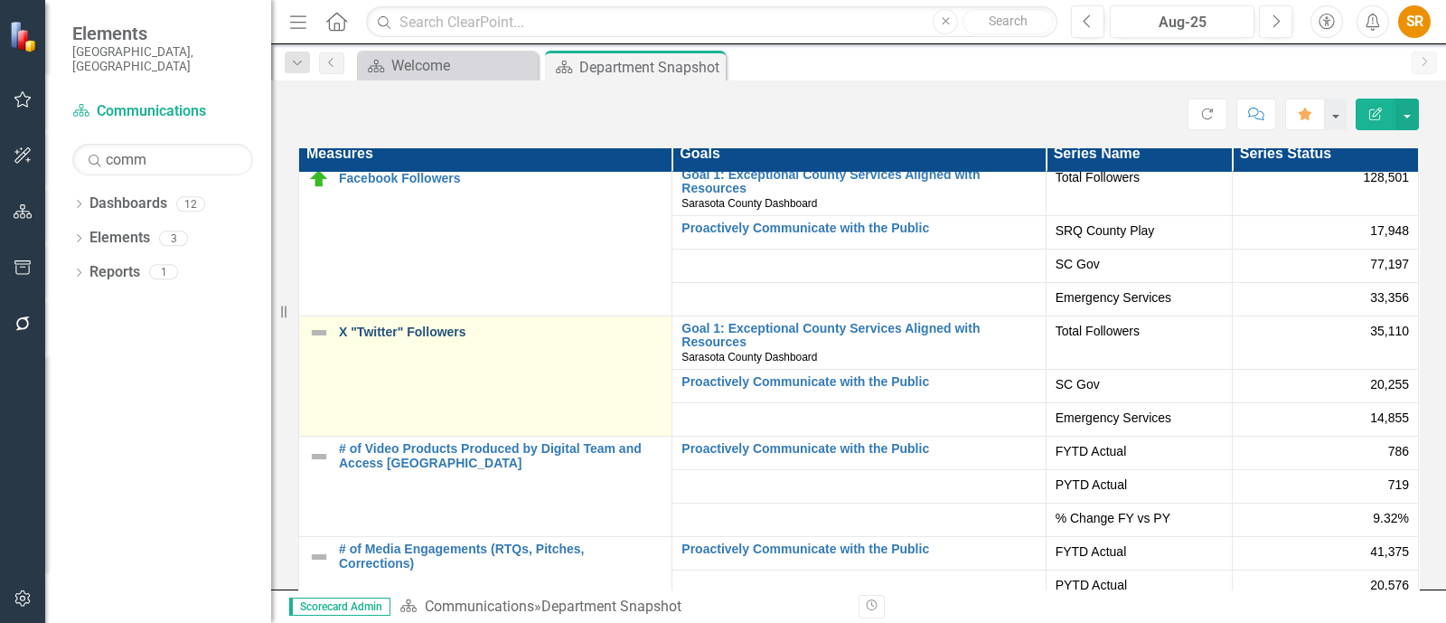
click at [436, 339] on link "X "Twitter" Followers" at bounding box center [501, 332] width 324 height 14
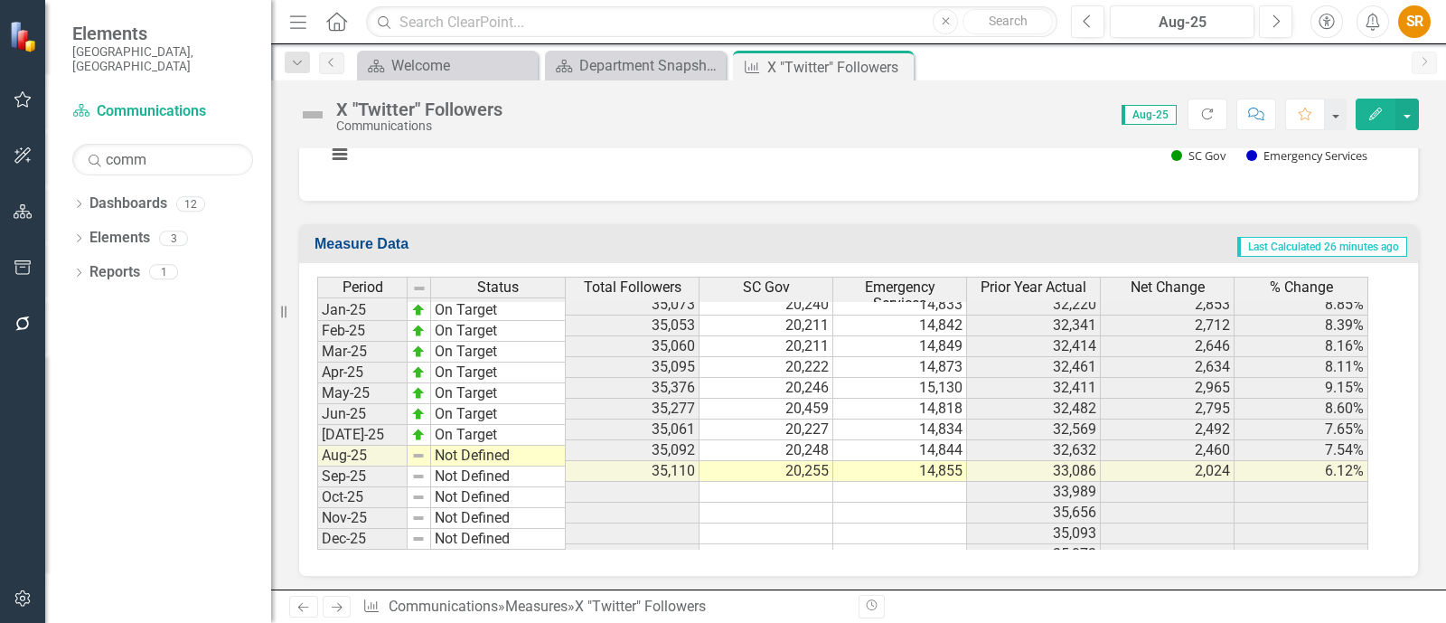
scroll to position [982, 0]
click at [416, 447] on img at bounding box center [418, 454] width 14 height 14
click at [1374, 106] on button "Edit" at bounding box center [1376, 115] width 40 height 32
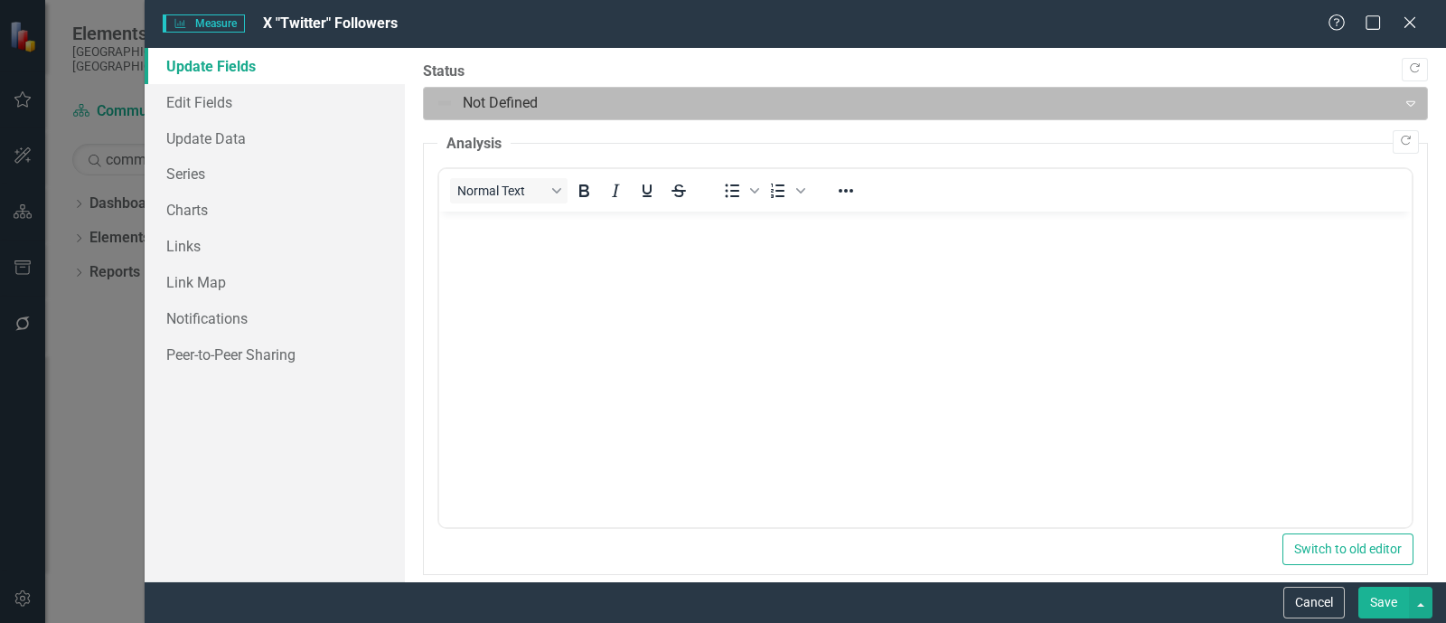
scroll to position [0, 0]
click at [488, 111] on div at bounding box center [911, 103] width 950 height 24
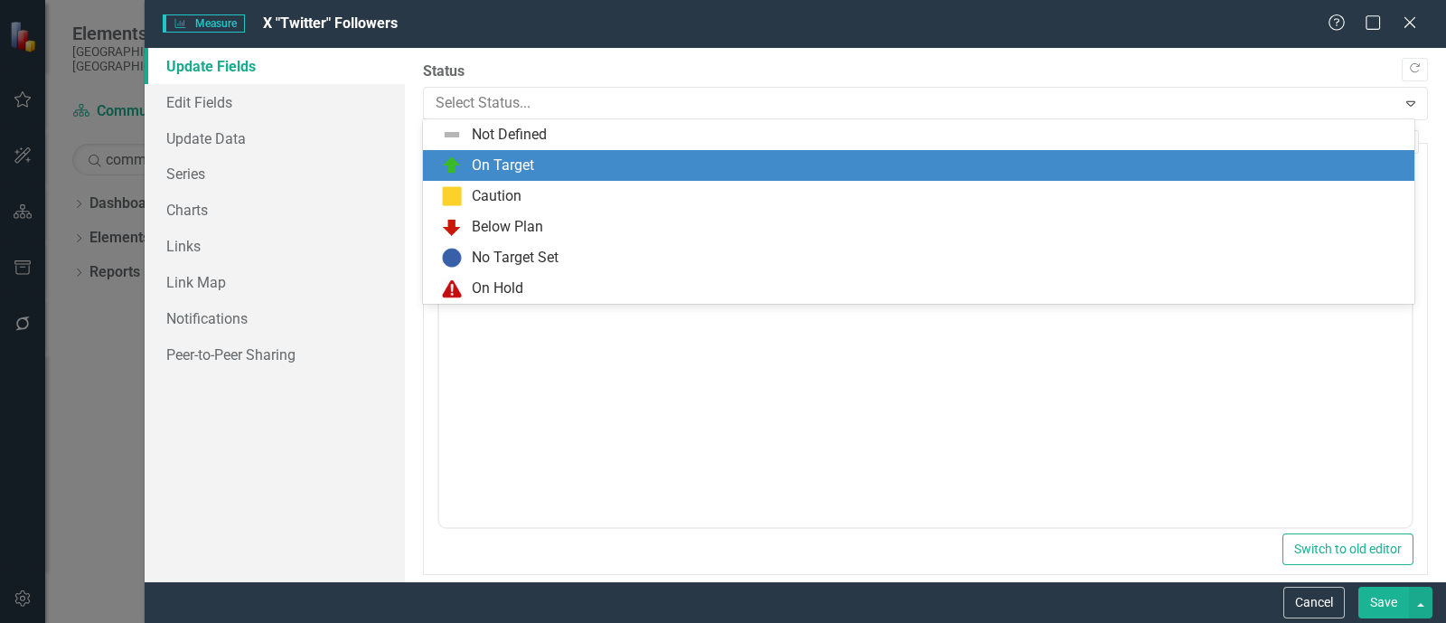
click at [476, 164] on div "On Target" at bounding box center [503, 165] width 62 height 21
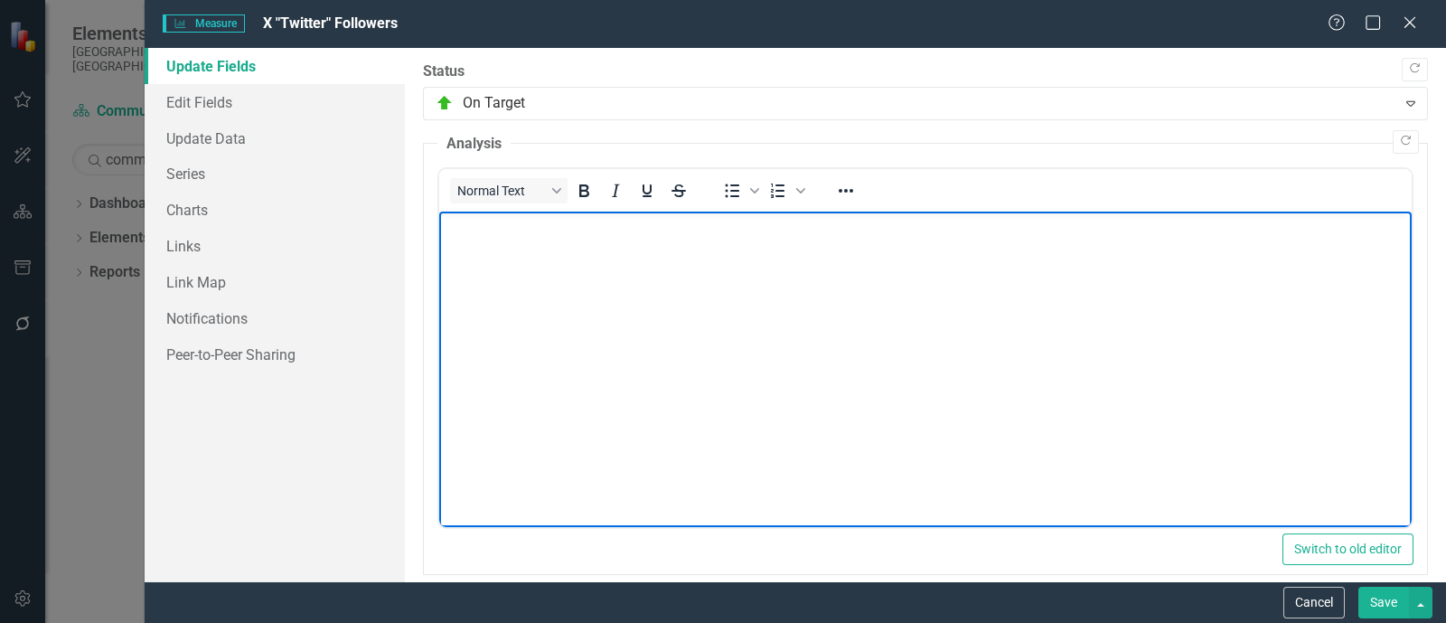
click at [709, 275] on body "Rich Text Area. Press ALT-0 for help." at bounding box center [925, 346] width 972 height 271
drag, startPoint x: 1387, startPoint y: 601, endPoint x: 1234, endPoint y: 576, distance: 154.8
click at [1386, 601] on button "Save" at bounding box center [1383, 603] width 51 height 32
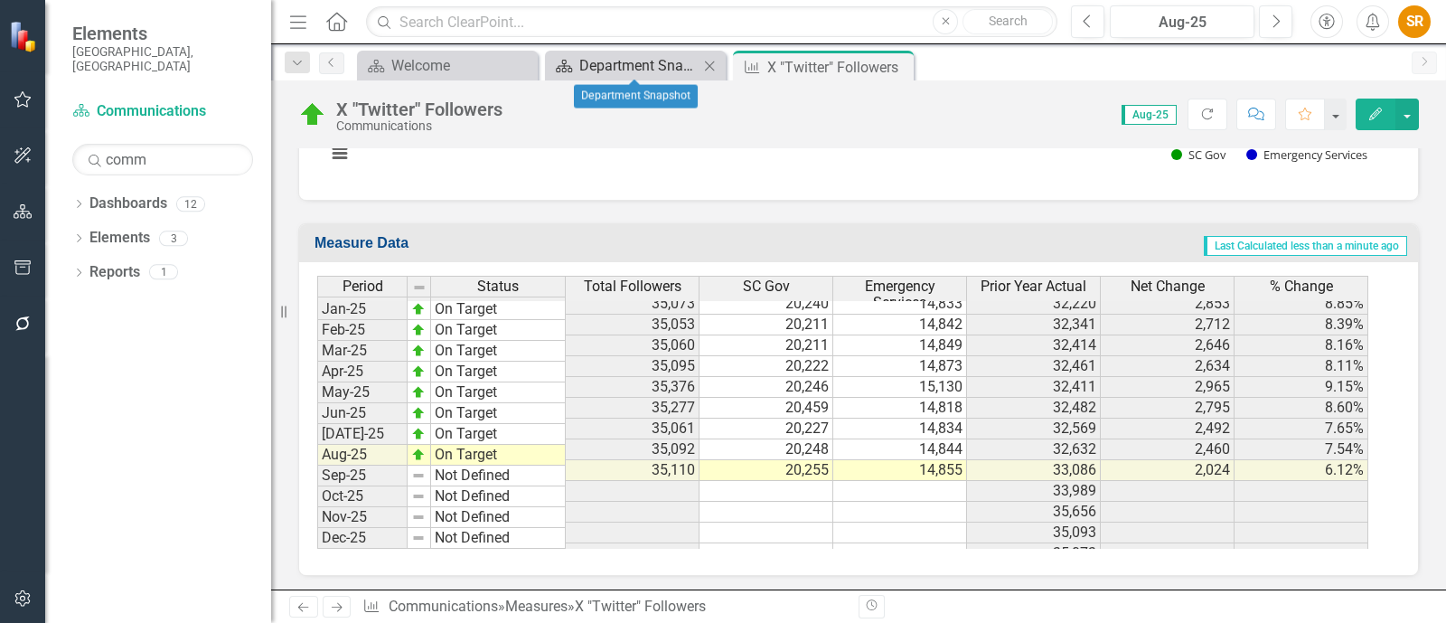
click at [638, 70] on div "Department Snapshot" at bounding box center [638, 65] width 119 height 23
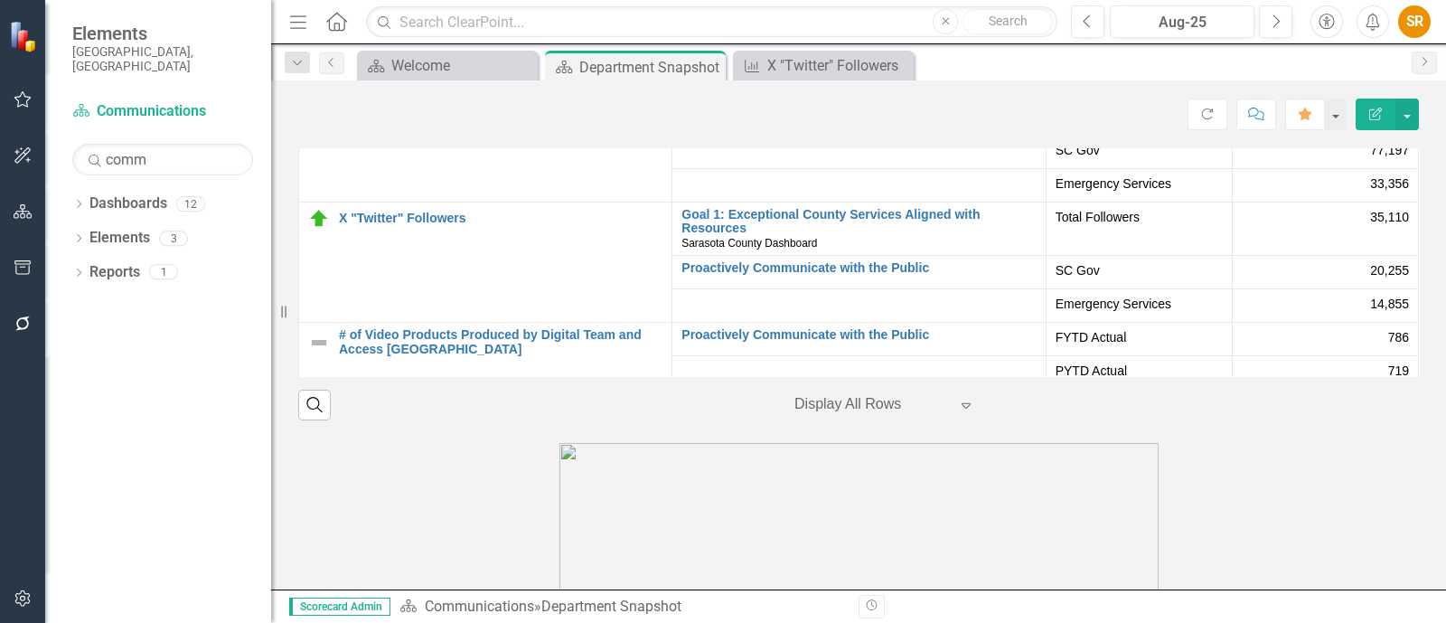
scroll to position [164, 0]
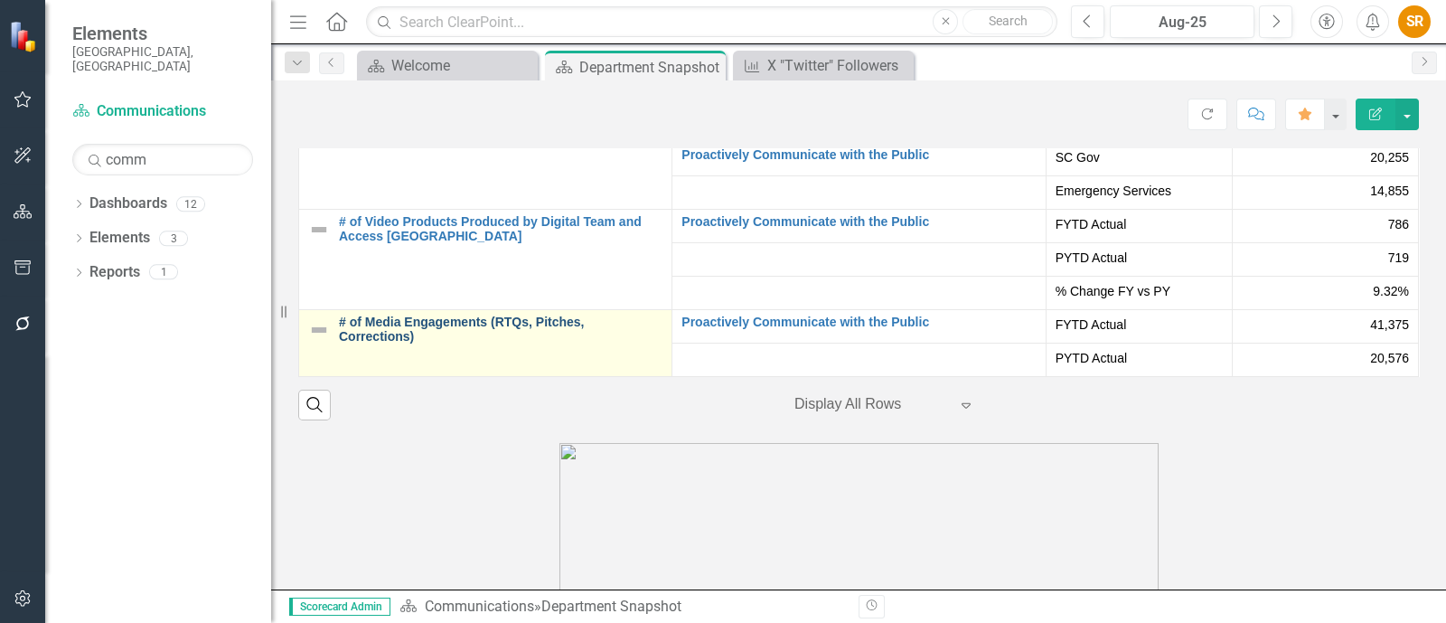
click at [463, 326] on link "# of Media Engagements (RTQs, Pitches, Corrections)" at bounding box center [501, 329] width 324 height 28
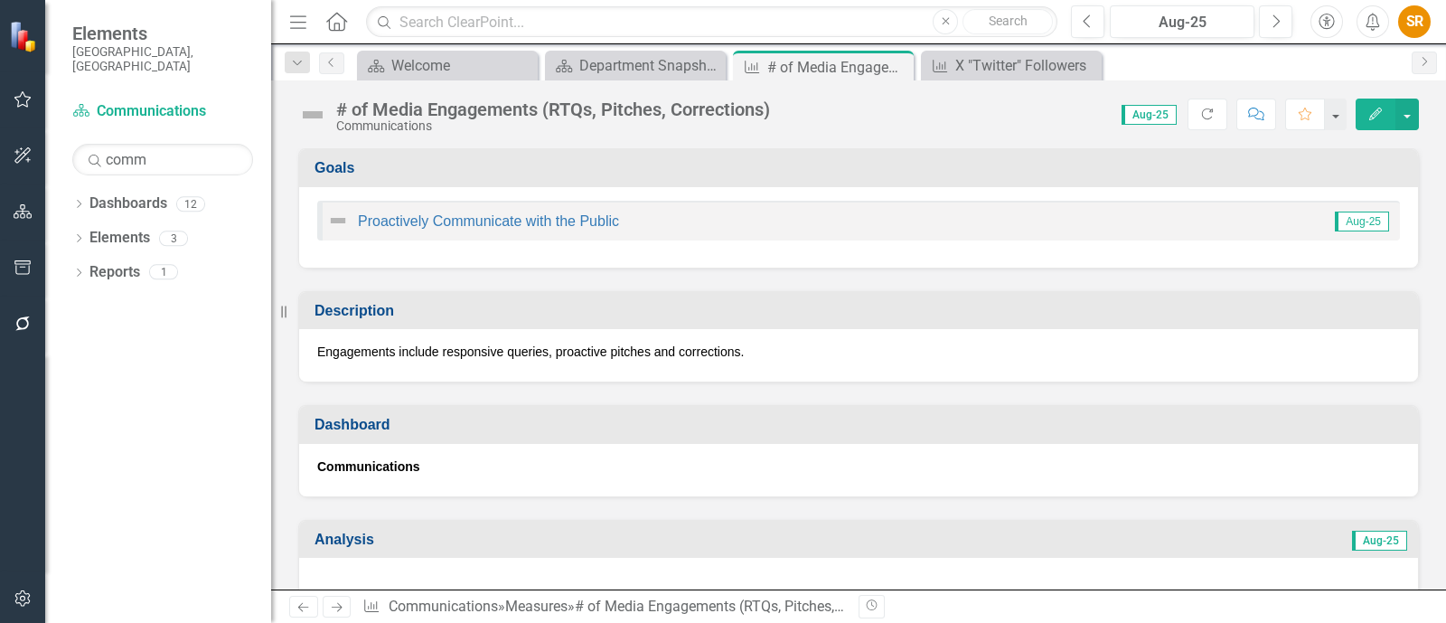
click at [1380, 119] on icon "Edit" at bounding box center [1375, 114] width 16 height 13
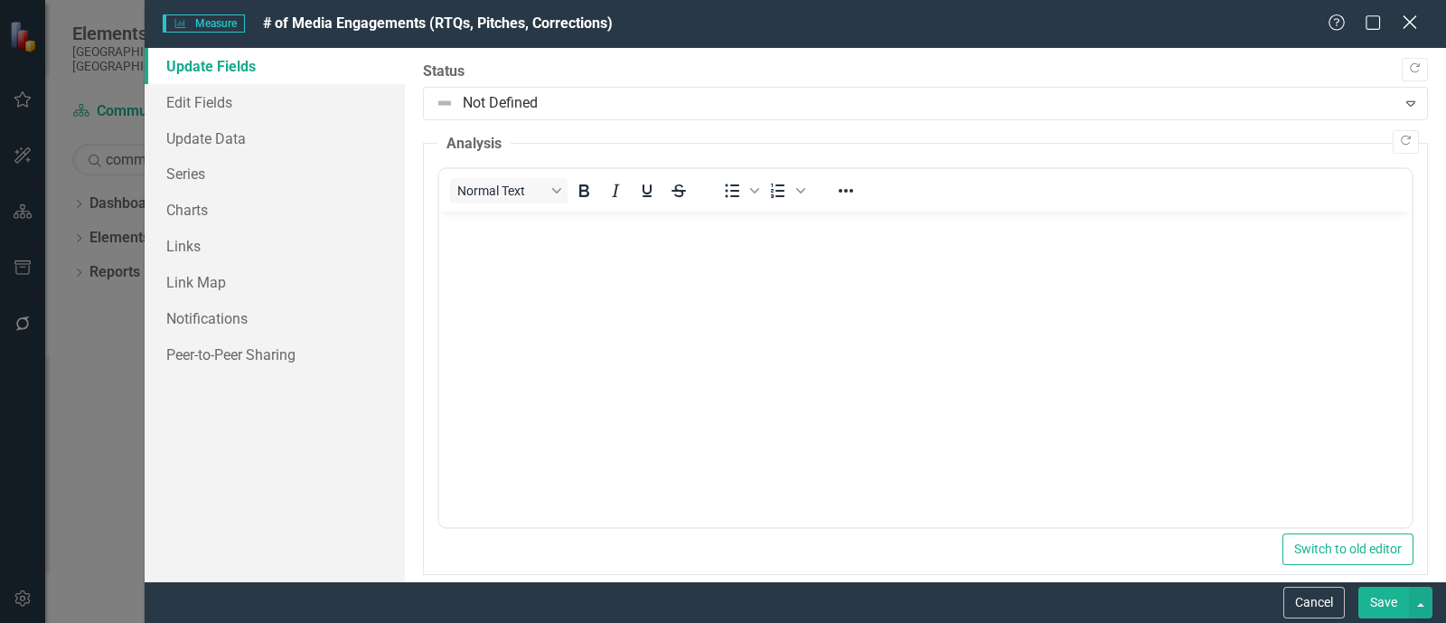
click at [1415, 27] on icon "Close" at bounding box center [1409, 22] width 23 height 17
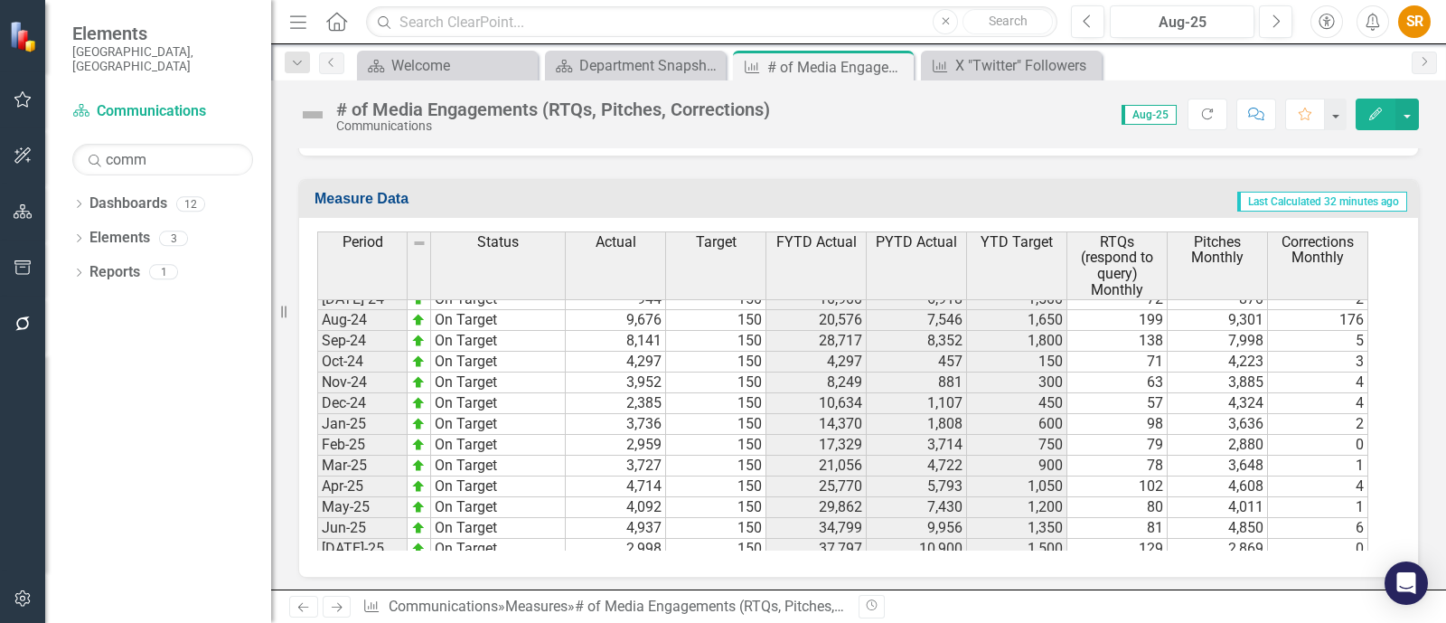
scroll to position [2805, 0]
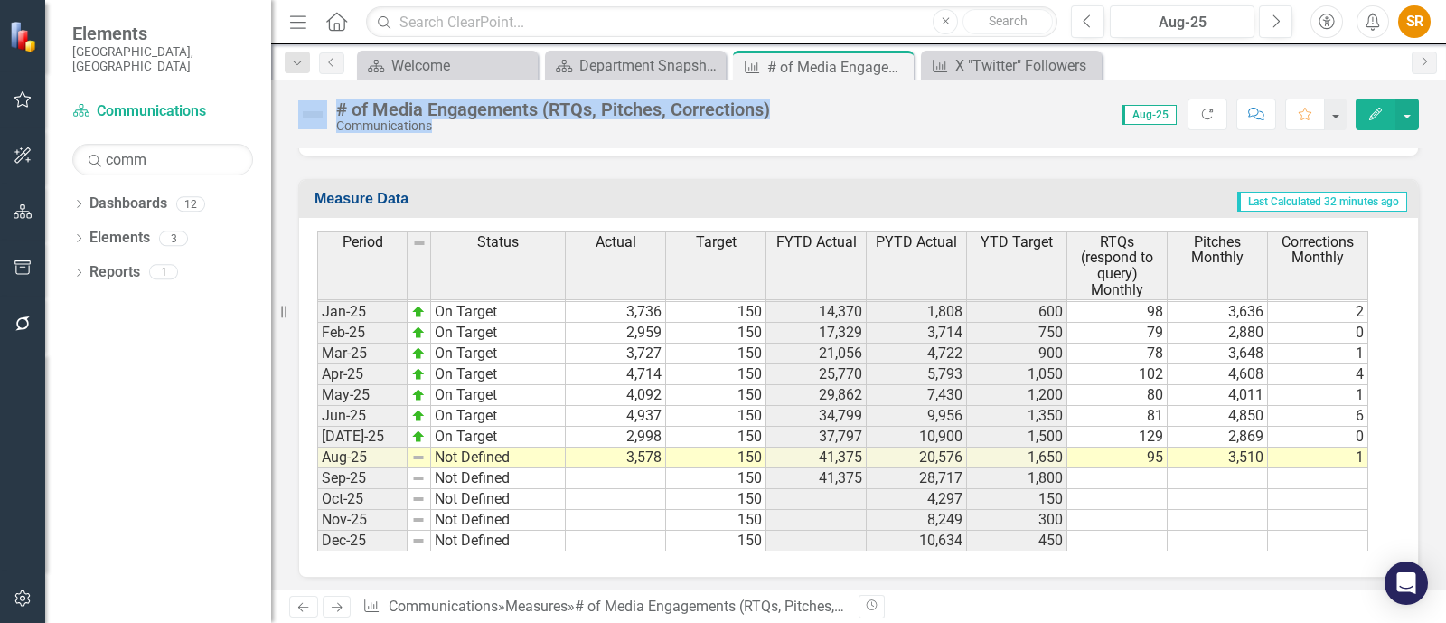
drag, startPoint x: 773, startPoint y: 114, endPoint x: 330, endPoint y: 109, distance: 442.8
click at [330, 109] on div "# of Media Engagements (RTQs, Pitches, Corrections) Communications Score: 0.00 …" at bounding box center [858, 107] width 1175 height 54
copy div "# of Media Engagements (RTQs, Pitches, Corrections) Communications Score: 0.00"
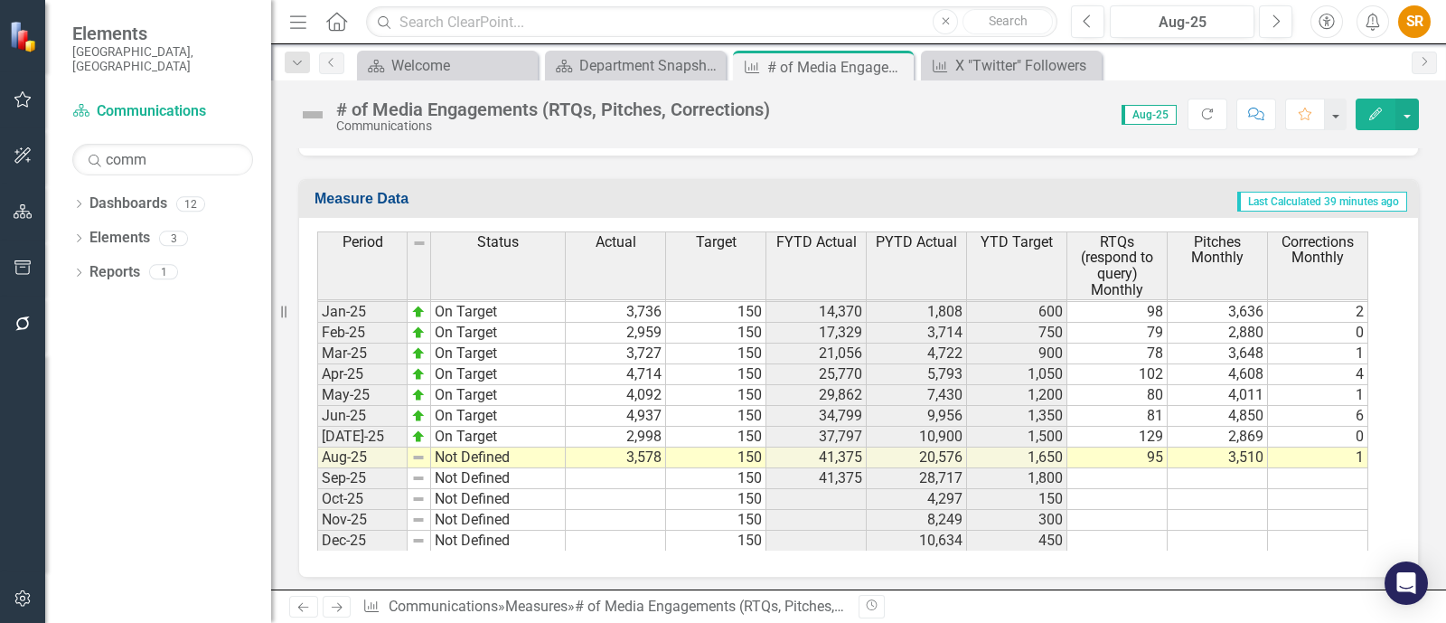
drag, startPoint x: 882, startPoint y: 576, endPoint x: 1008, endPoint y: 576, distance: 125.6
